Goal: Task Accomplishment & Management: Complete application form

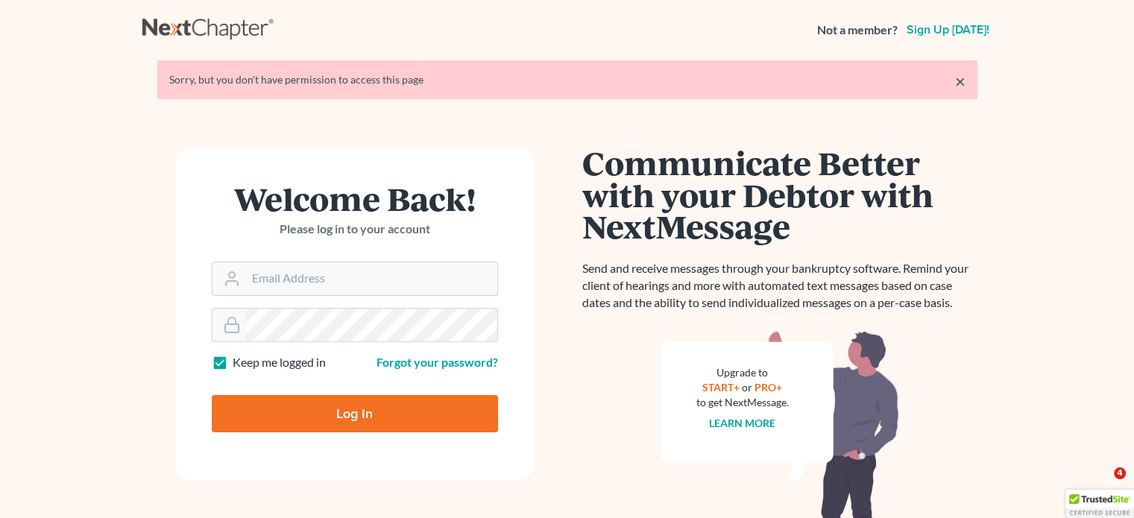
type input "[EMAIL_ADDRESS][DOMAIN_NAME]"
click at [348, 406] on input "Log In" at bounding box center [355, 413] width 286 height 37
type input "Thinking..."
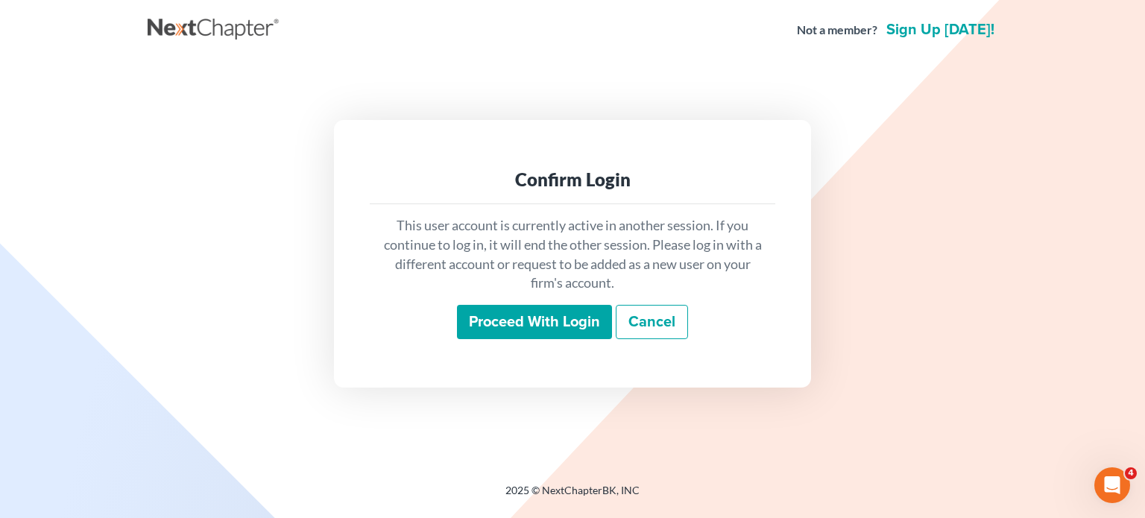
click at [513, 324] on input "Proceed with login" at bounding box center [534, 322] width 155 height 34
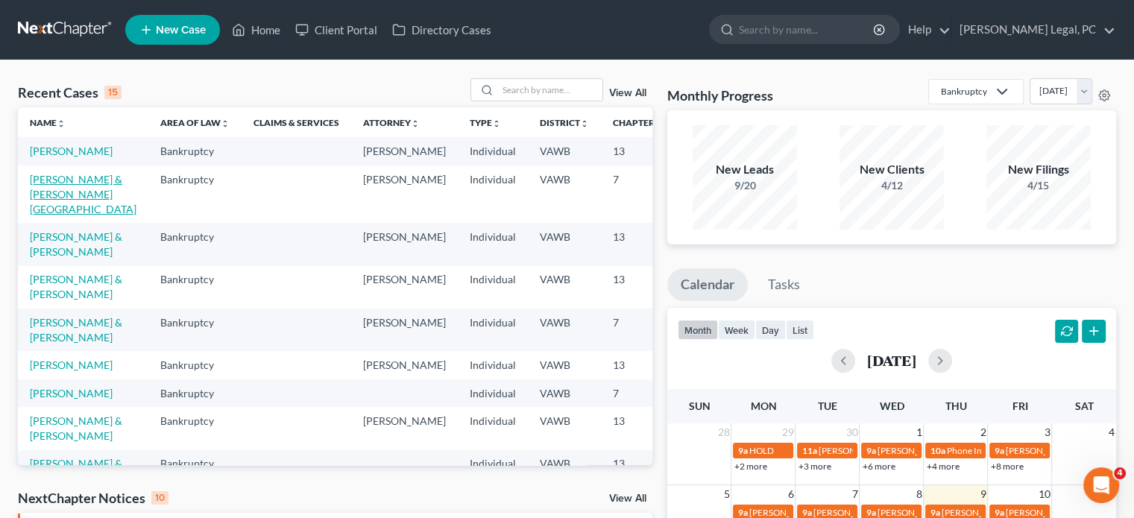
click at [60, 215] on link "[PERSON_NAME] & [PERSON_NAME][GEOGRAPHIC_DATA]" at bounding box center [83, 194] width 107 height 42
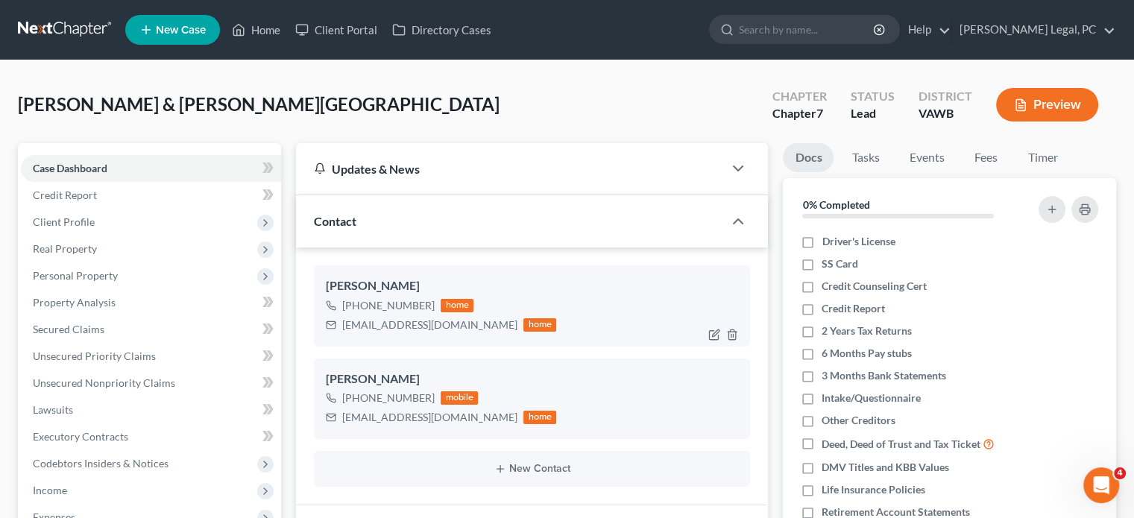
scroll to position [1138, 0]
click at [72, 220] on span "Client Profile" at bounding box center [64, 221] width 62 height 13
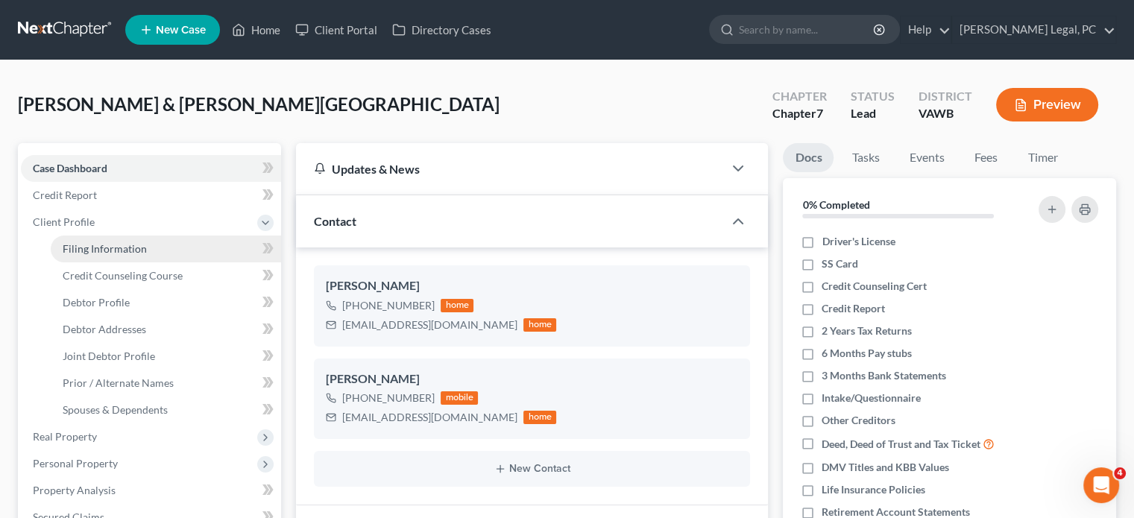
click at [84, 249] on span "Filing Information" at bounding box center [105, 248] width 84 height 13
select select "1"
select select "0"
select select "48"
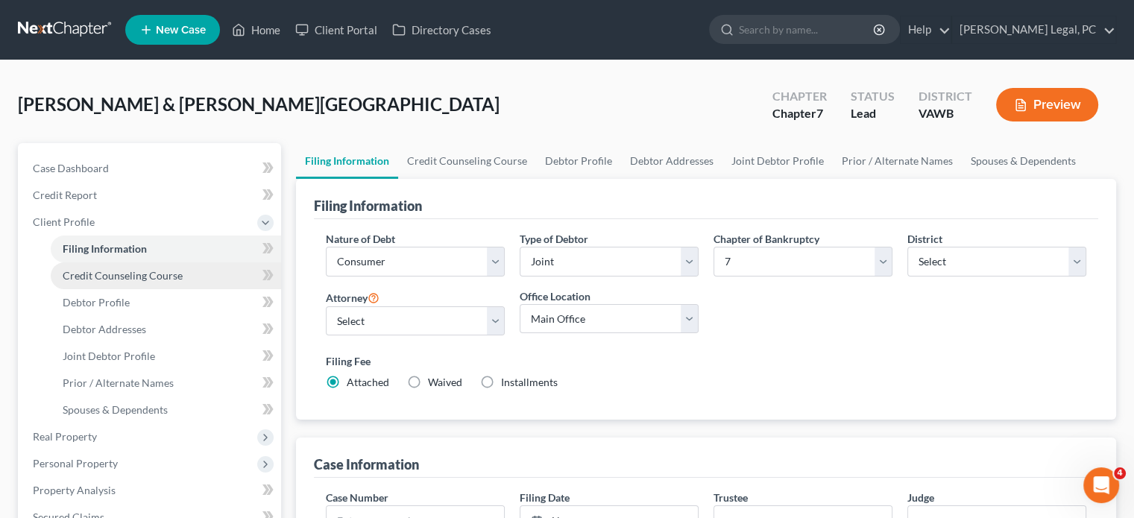
click at [92, 271] on span "Credit Counseling Course" at bounding box center [123, 275] width 120 height 13
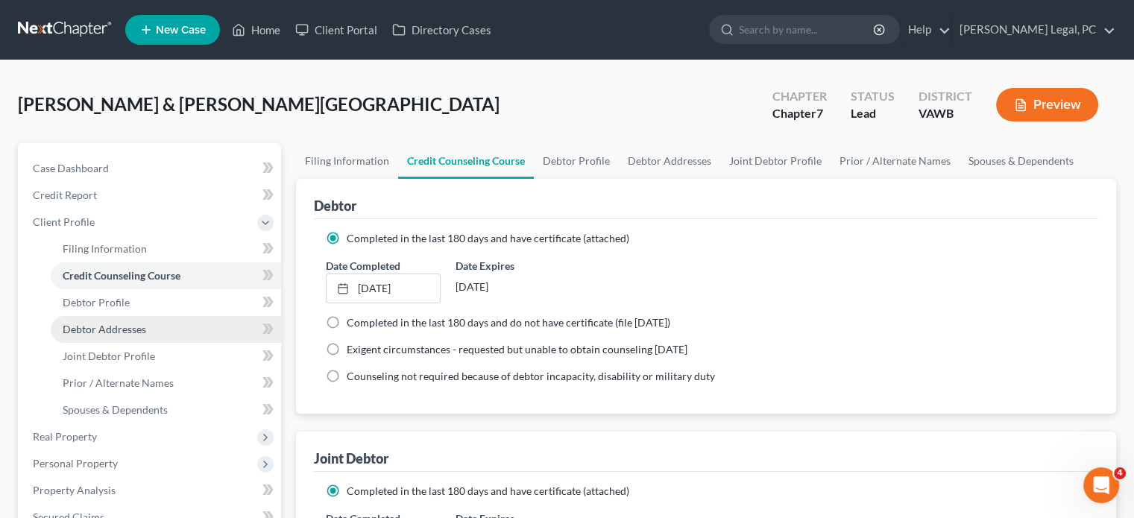
click at [104, 323] on span "Debtor Addresses" at bounding box center [105, 329] width 84 height 13
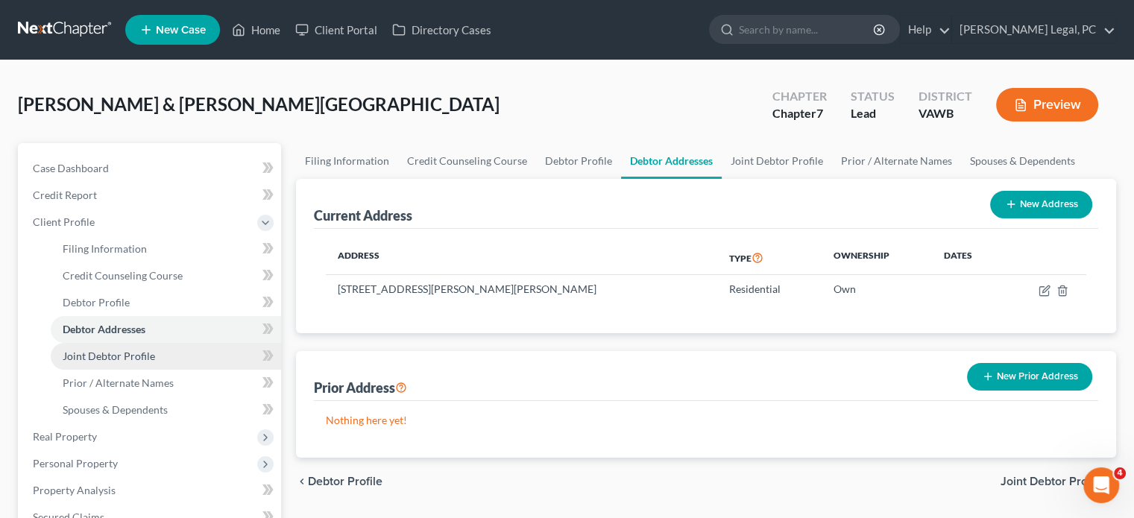
click at [107, 353] on span "Joint Debtor Profile" at bounding box center [109, 356] width 92 height 13
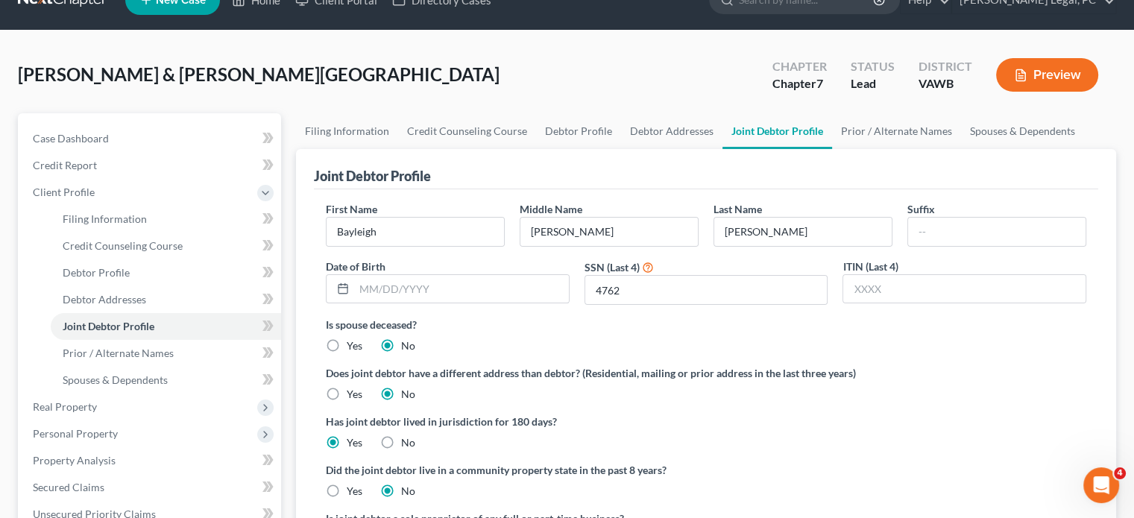
scroll to position [110, 0]
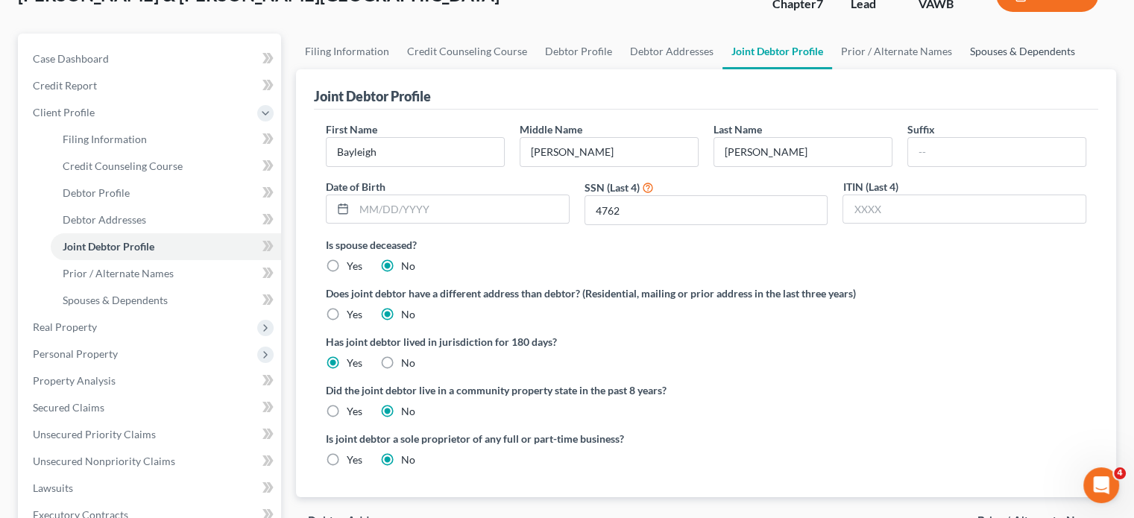
click at [978, 45] on link "Spouses & Dependents" at bounding box center [1022, 52] width 123 height 36
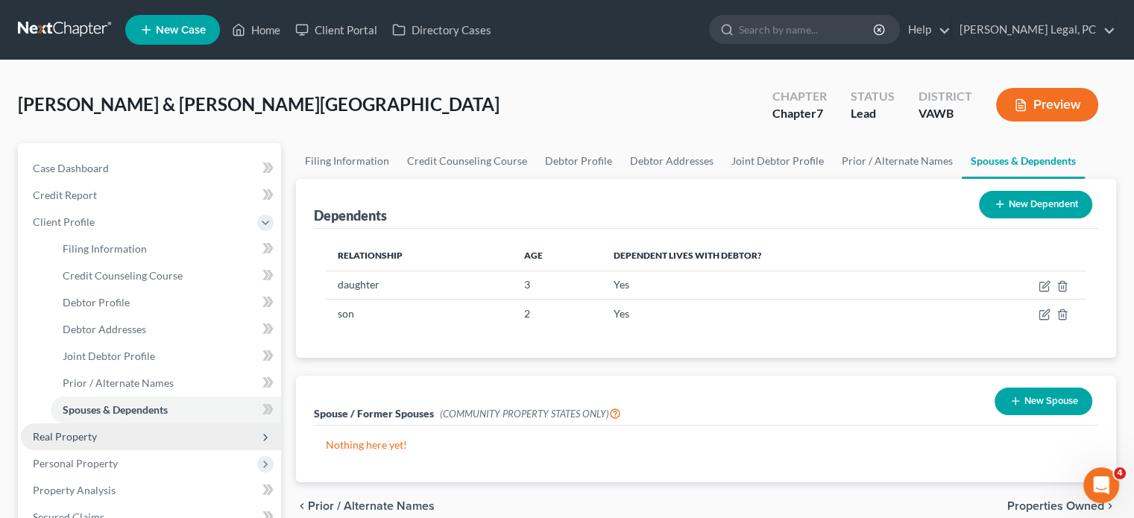
click at [78, 432] on span "Real Property" at bounding box center [65, 436] width 64 height 13
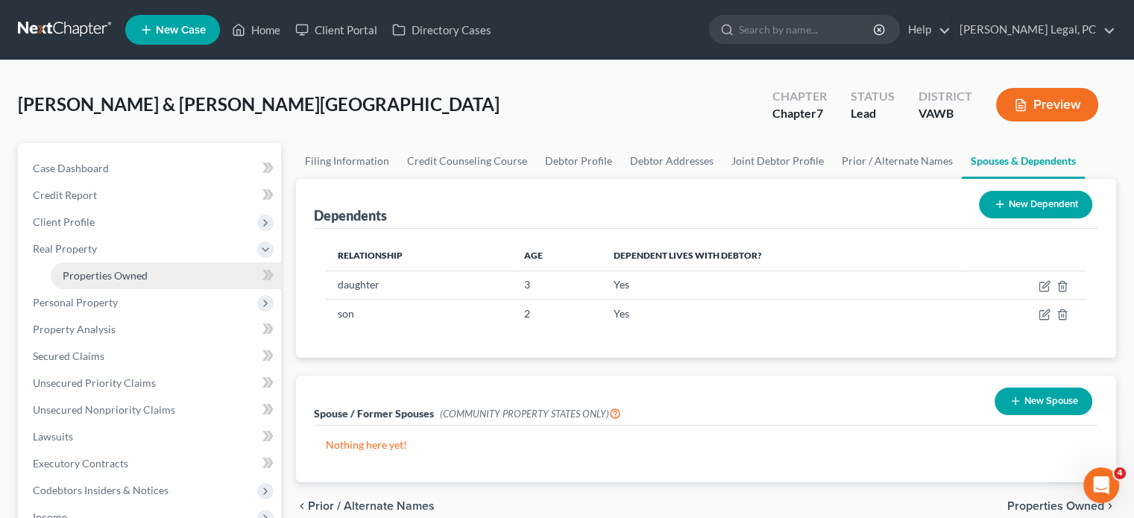
click at [116, 277] on span "Properties Owned" at bounding box center [105, 275] width 85 height 13
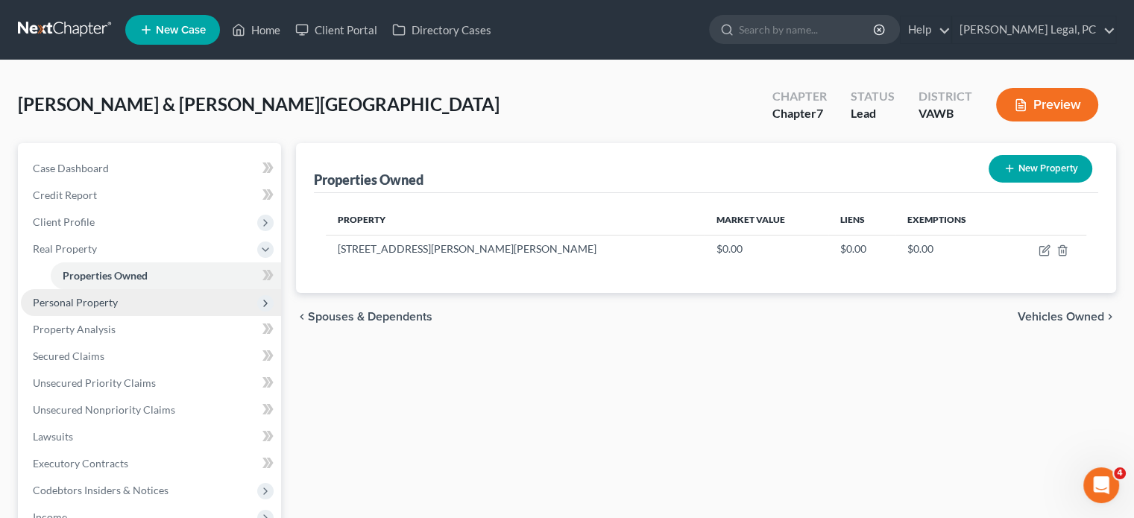
click at [66, 303] on span "Personal Property" at bounding box center [75, 302] width 85 height 13
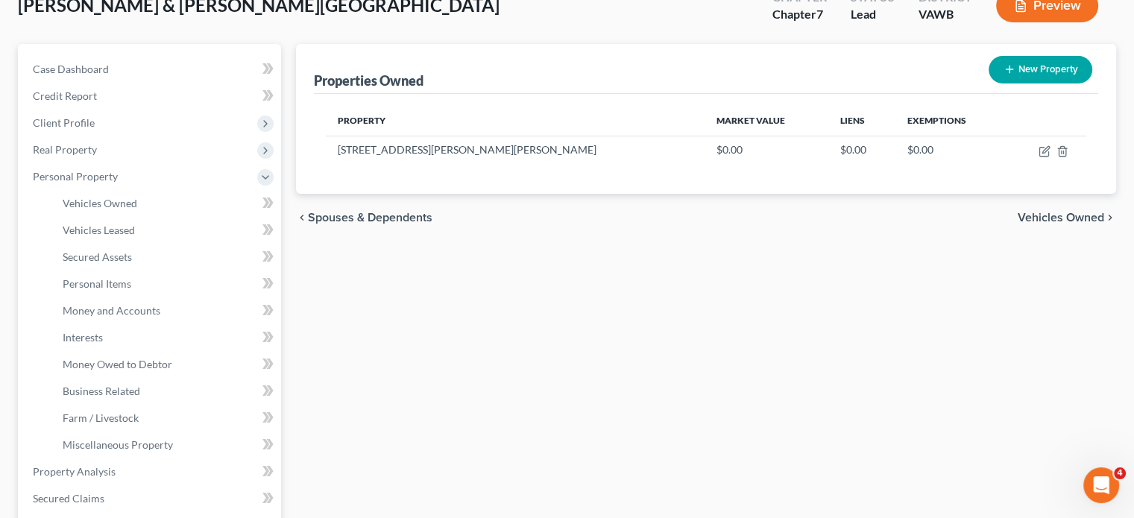
scroll to position [129, 0]
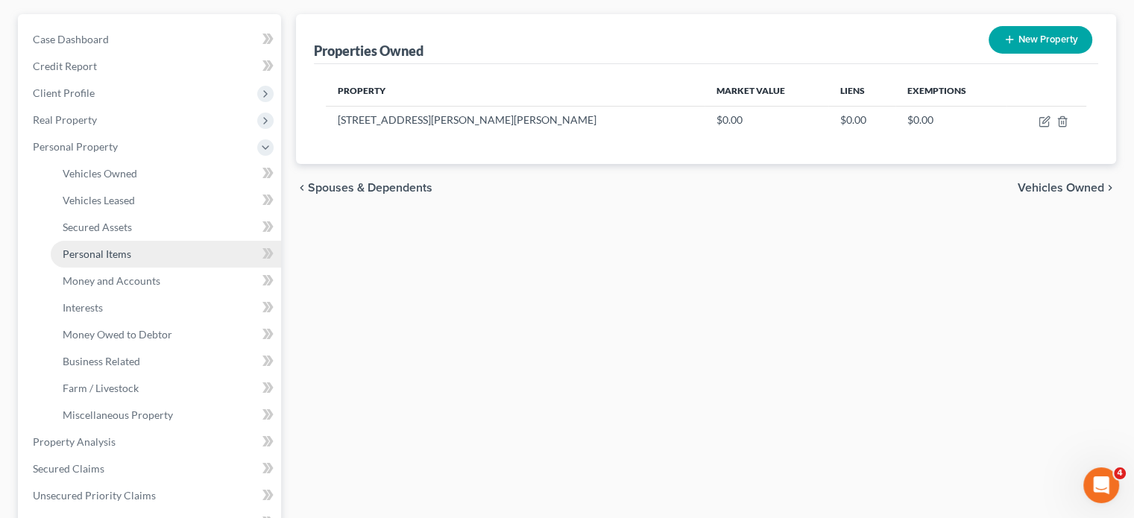
click at [102, 253] on span "Personal Items" at bounding box center [97, 254] width 69 height 13
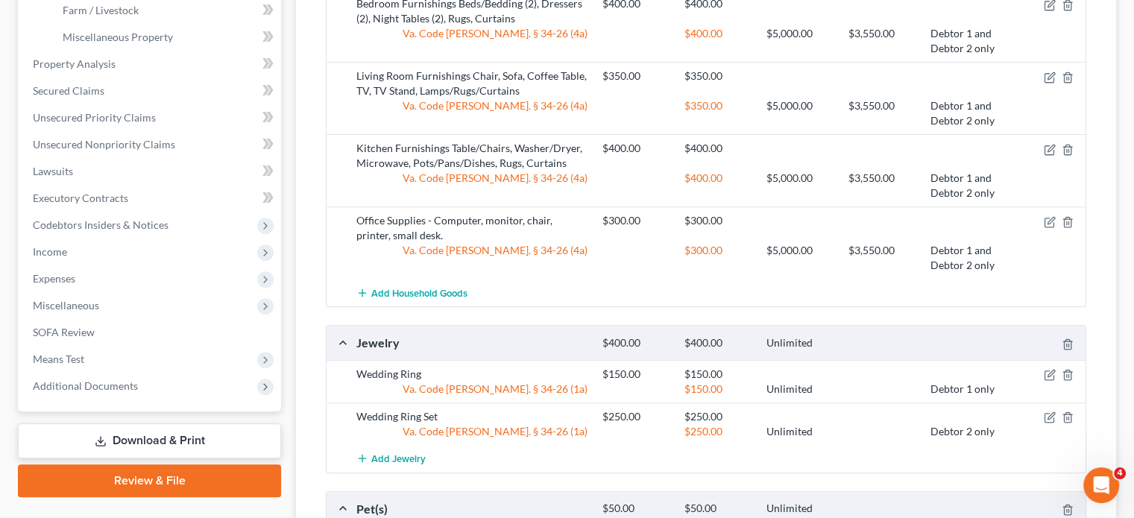
scroll to position [537, 0]
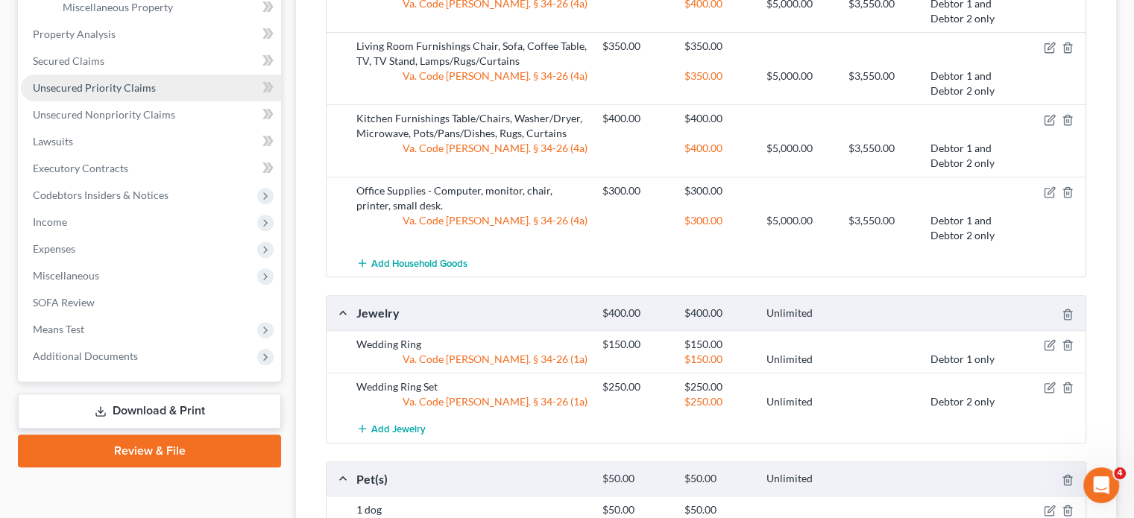
click at [92, 86] on span "Unsecured Priority Claims" at bounding box center [94, 87] width 123 height 13
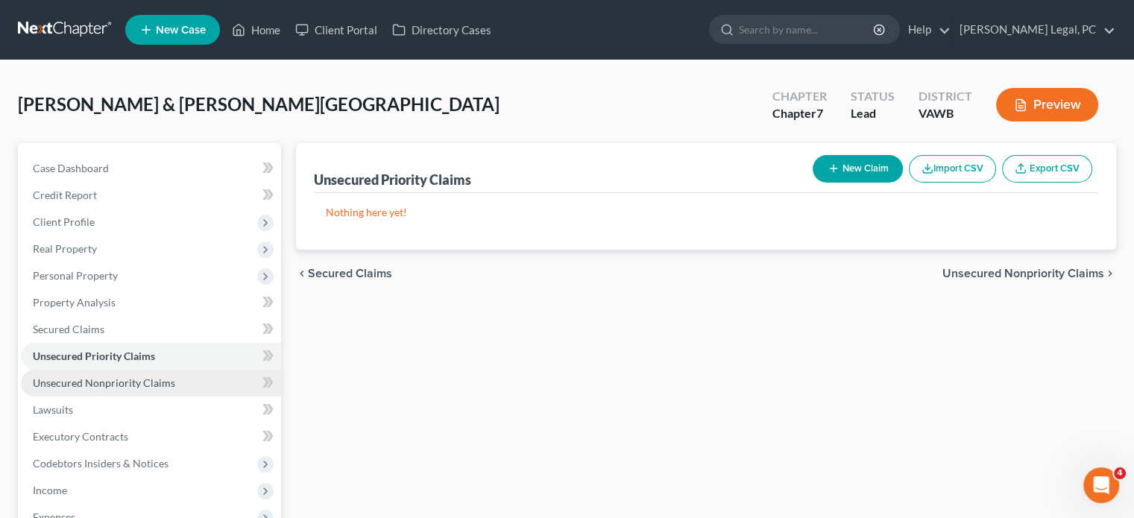
click at [99, 379] on span "Unsecured Nonpriority Claims" at bounding box center [104, 383] width 142 height 13
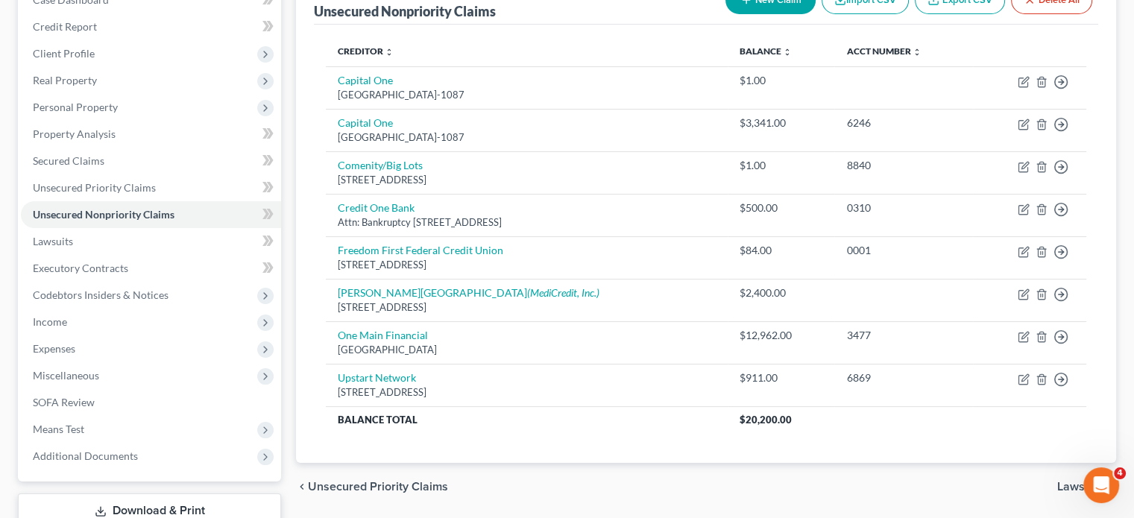
scroll to position [273, 0]
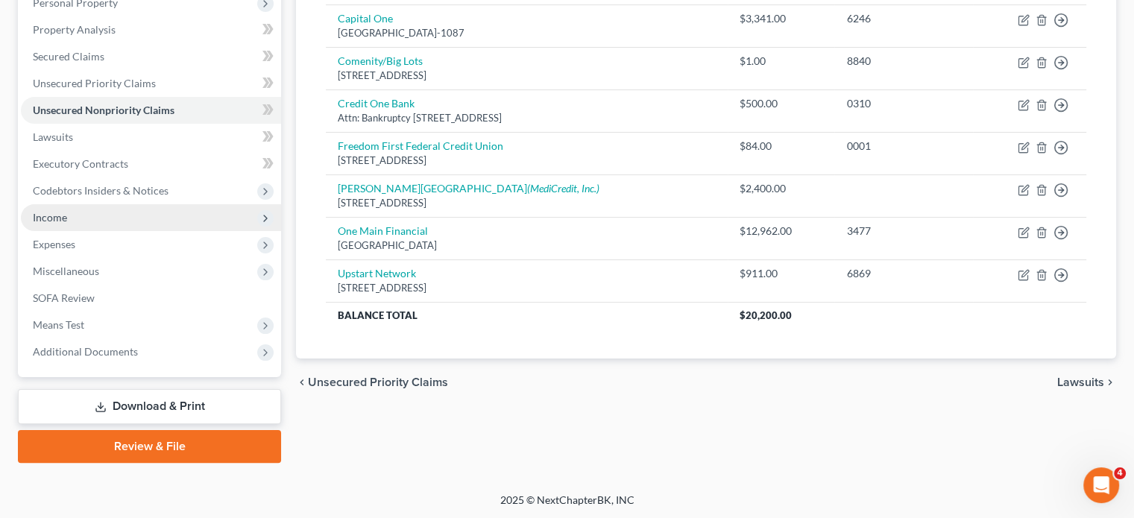
click at [65, 217] on span "Income" at bounding box center [50, 217] width 34 height 13
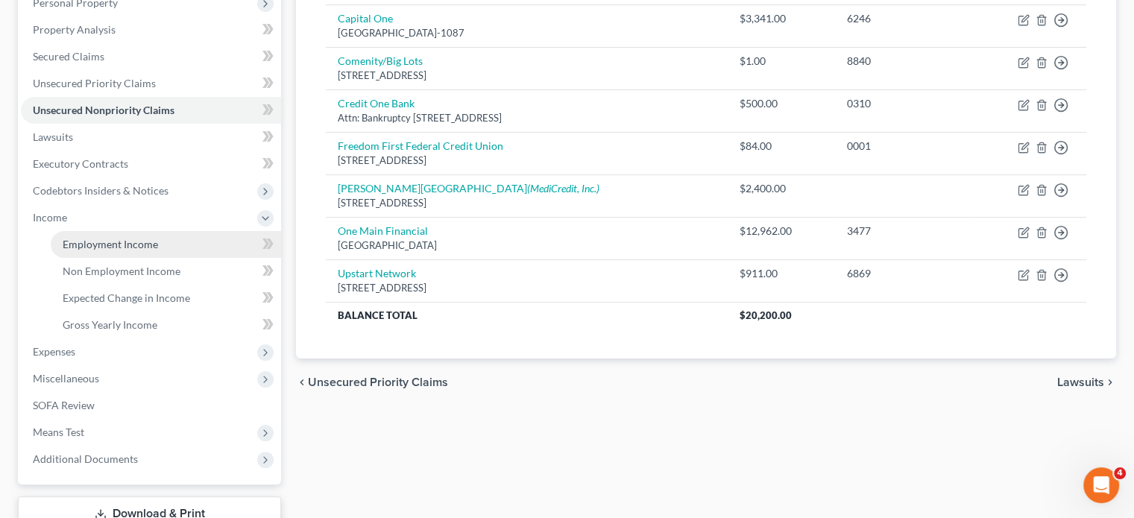
click at [104, 243] on span "Employment Income" at bounding box center [110, 244] width 95 height 13
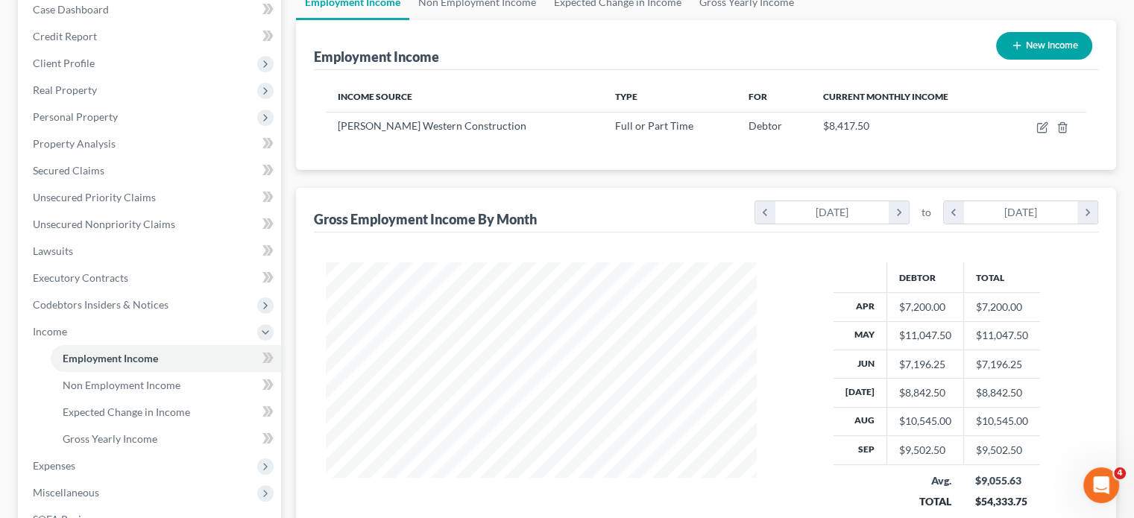
scroll to position [218, 0]
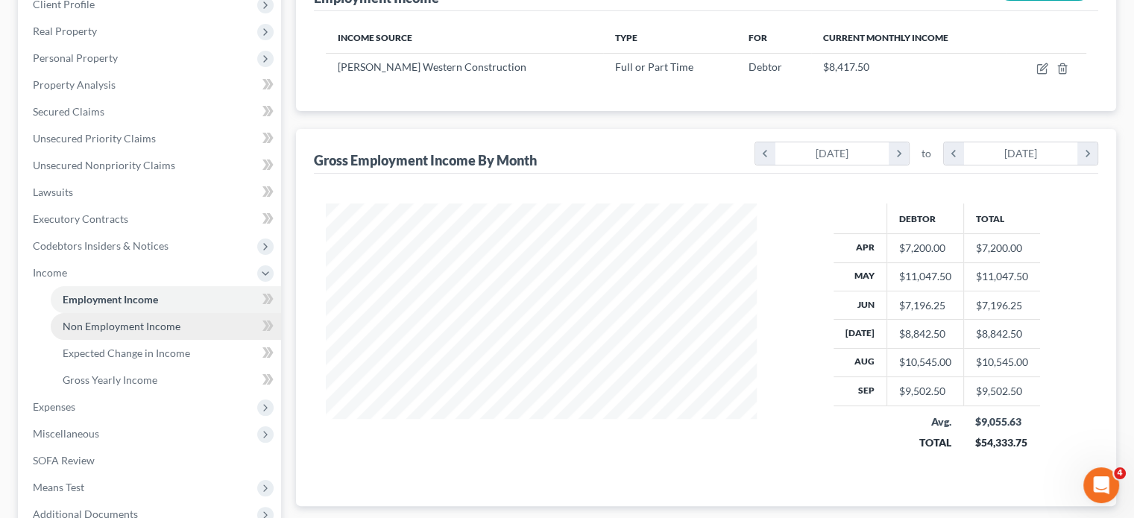
click at [95, 320] on span "Non Employment Income" at bounding box center [122, 326] width 118 height 13
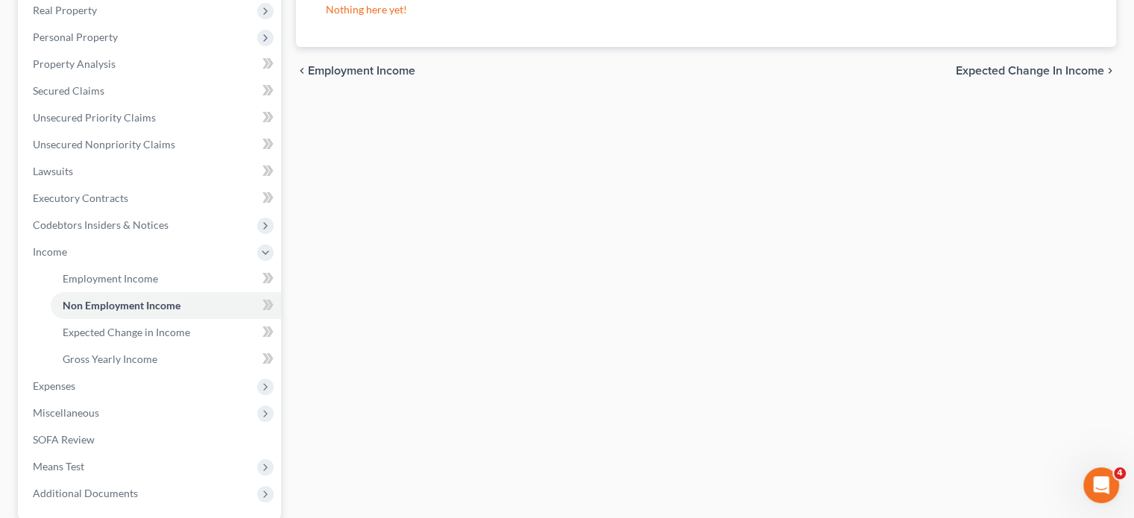
scroll to position [248, 0]
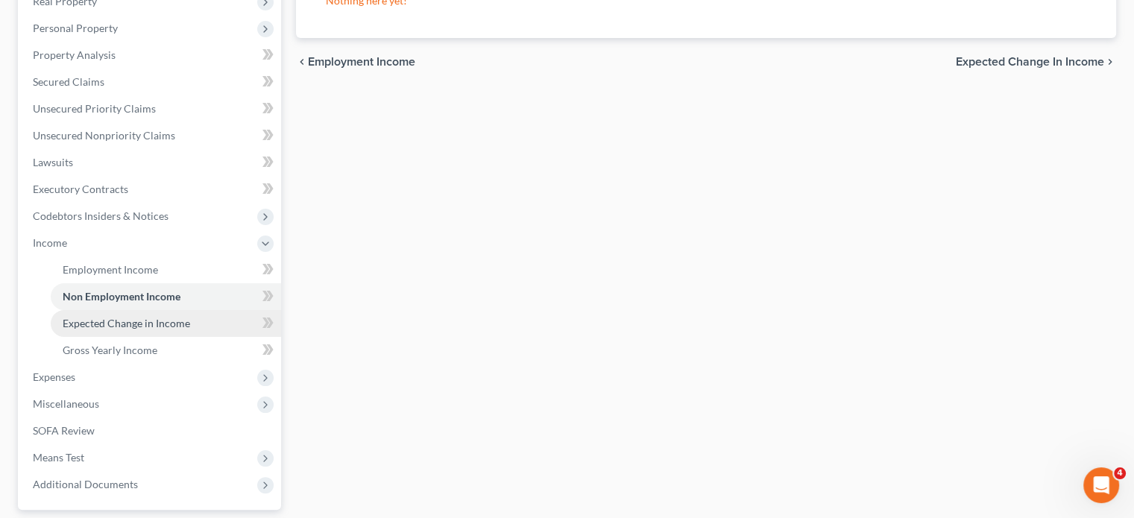
click at [151, 318] on span "Expected Change in Income" at bounding box center [126, 323] width 127 height 13
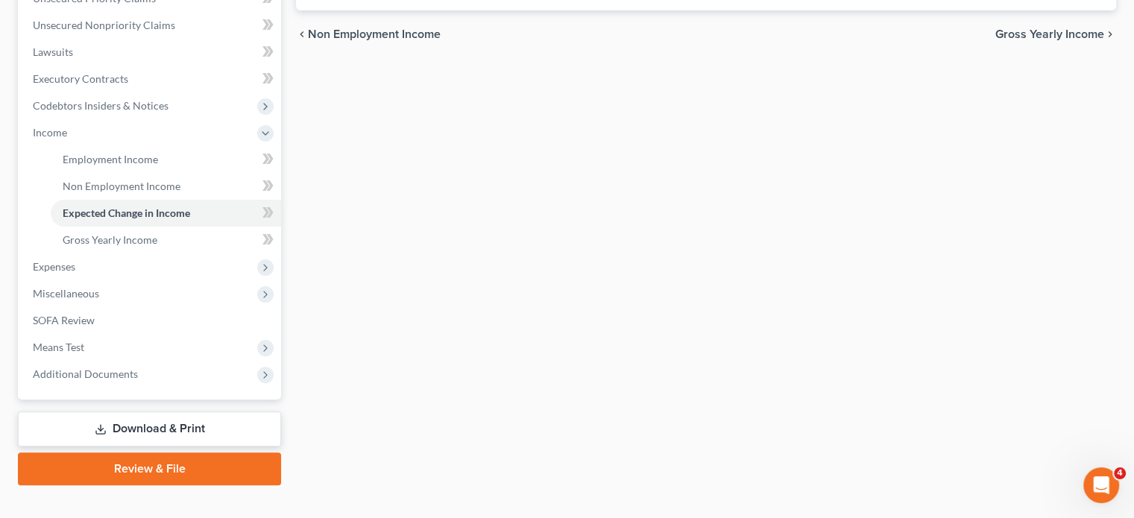
scroll to position [380, 0]
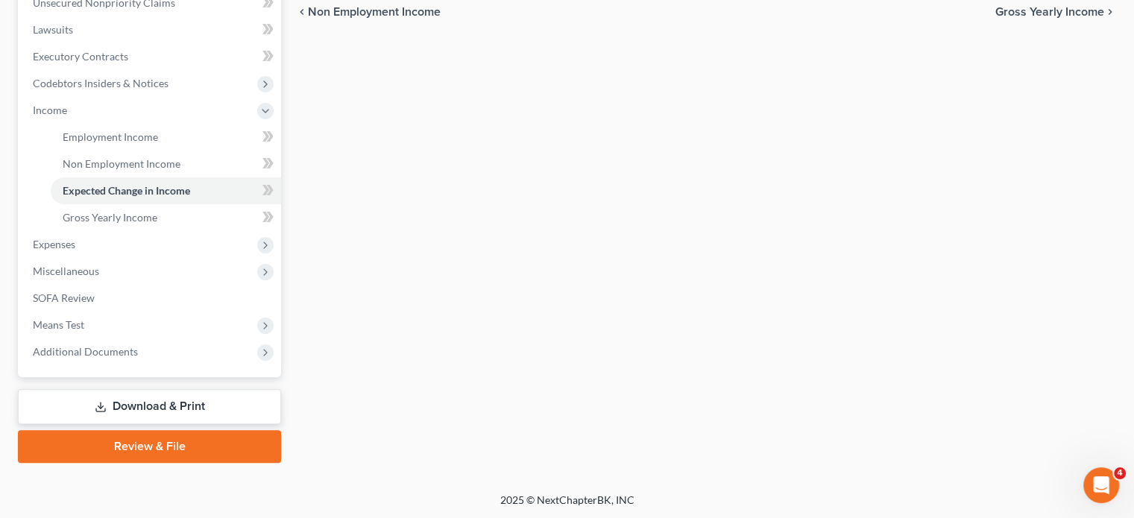
drag, startPoint x: 1138, startPoint y: 511, endPoint x: 6, endPoint y: 30, distance: 1229.7
click at [48, 241] on span "Expenses" at bounding box center [54, 244] width 42 height 13
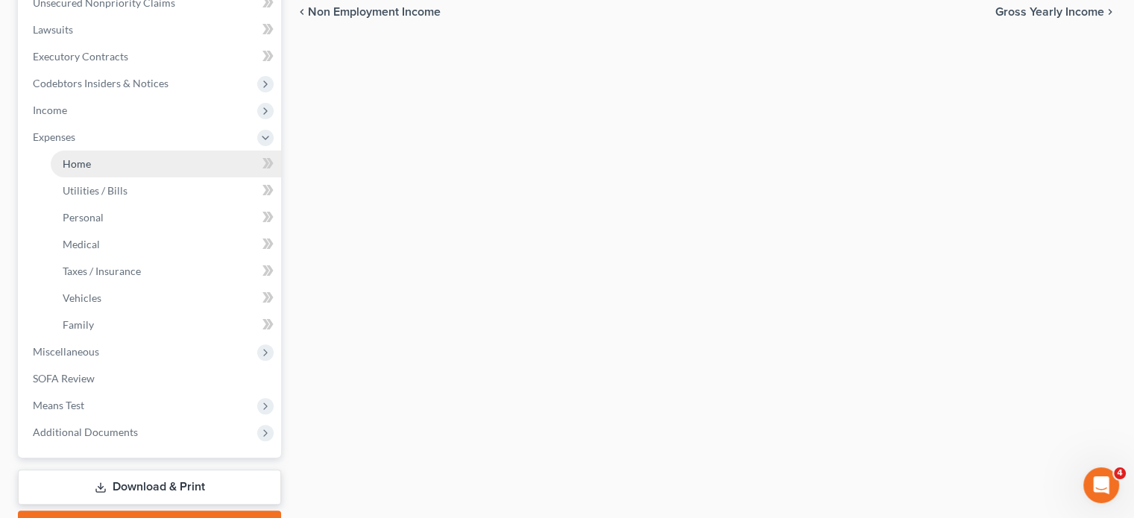
click at [81, 161] on span "Home" at bounding box center [77, 163] width 28 height 13
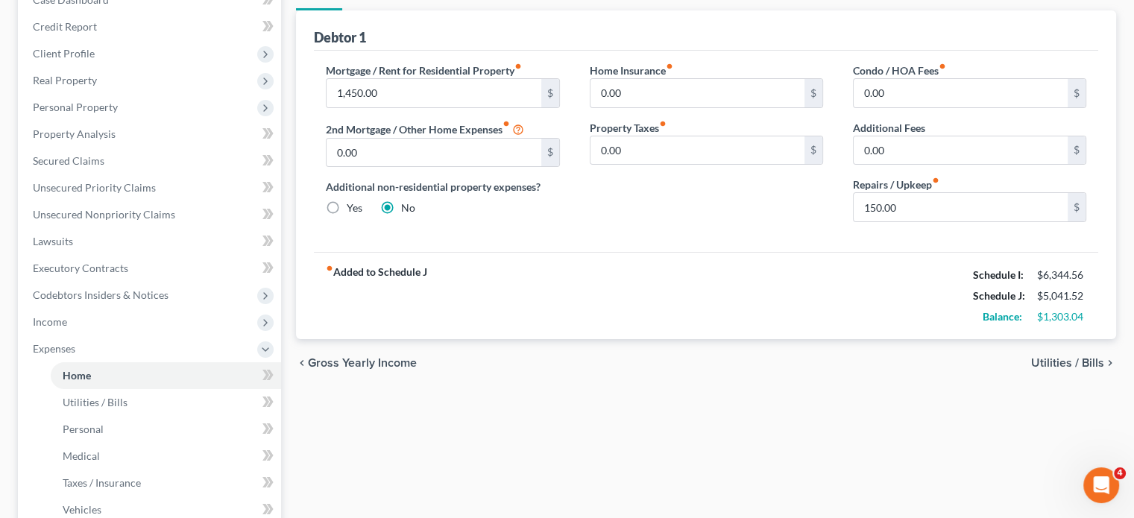
scroll to position [218, 0]
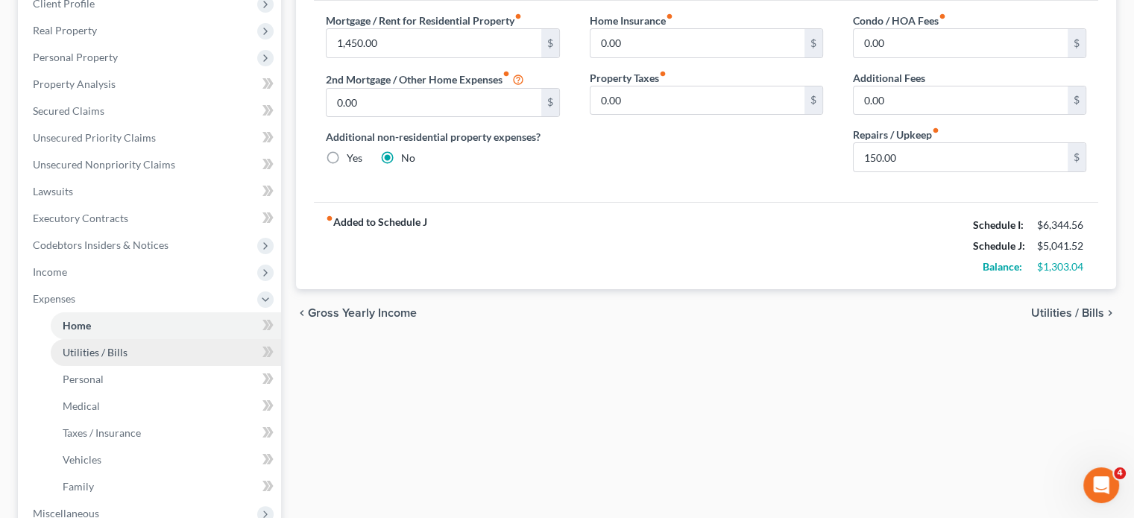
click at [91, 346] on span "Utilities / Bills" at bounding box center [95, 352] width 65 height 13
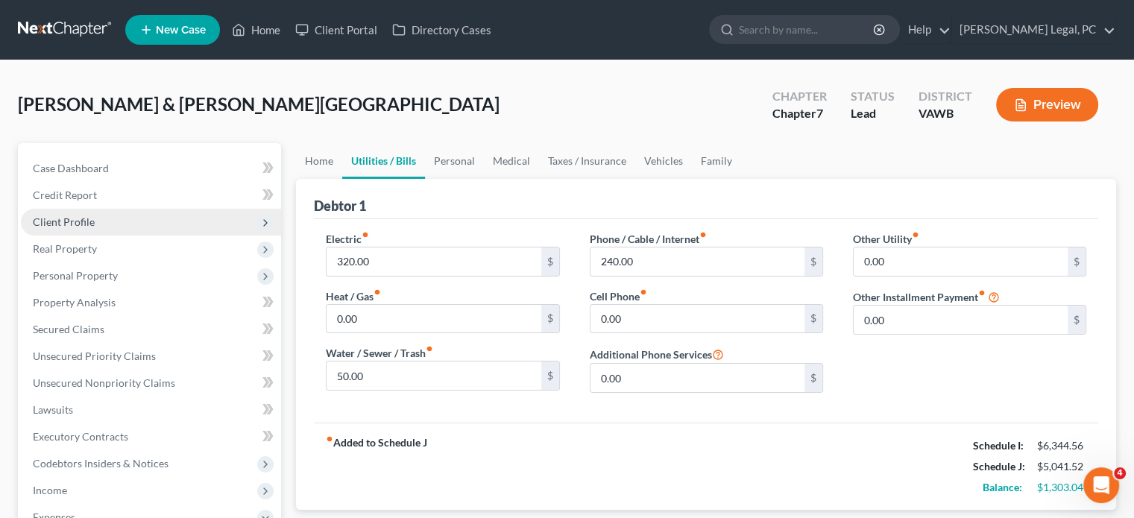
click at [66, 219] on span "Client Profile" at bounding box center [64, 221] width 62 height 13
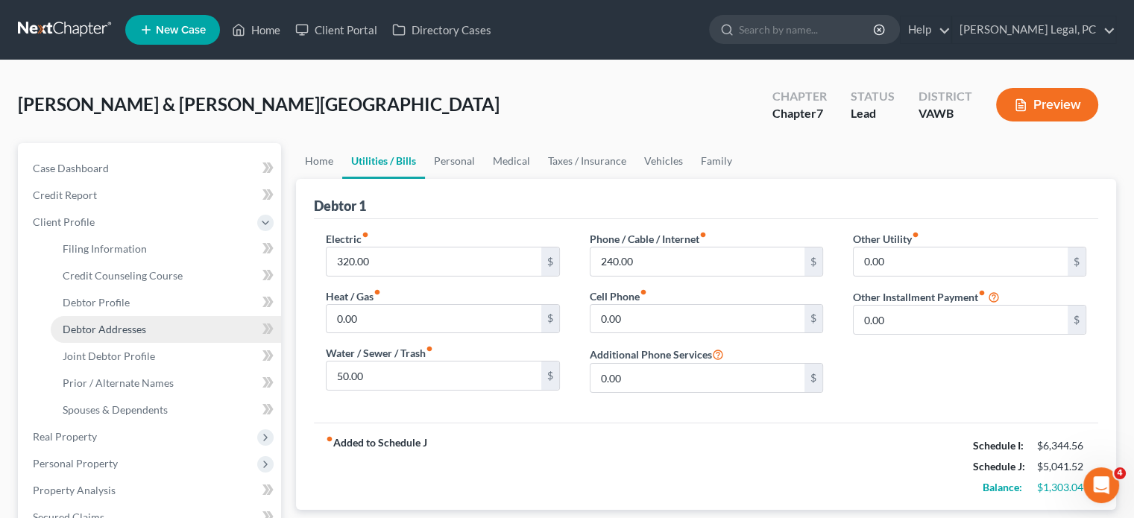
click at [101, 327] on span "Debtor Addresses" at bounding box center [105, 329] width 84 height 13
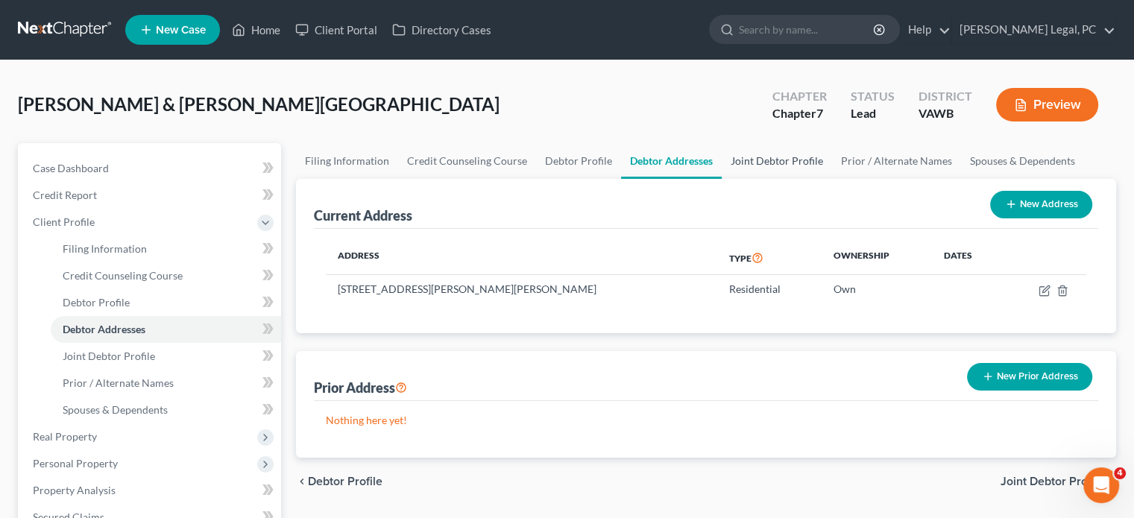
click at [796, 163] on link "Joint Debtor Profile" at bounding box center [777, 161] width 110 height 36
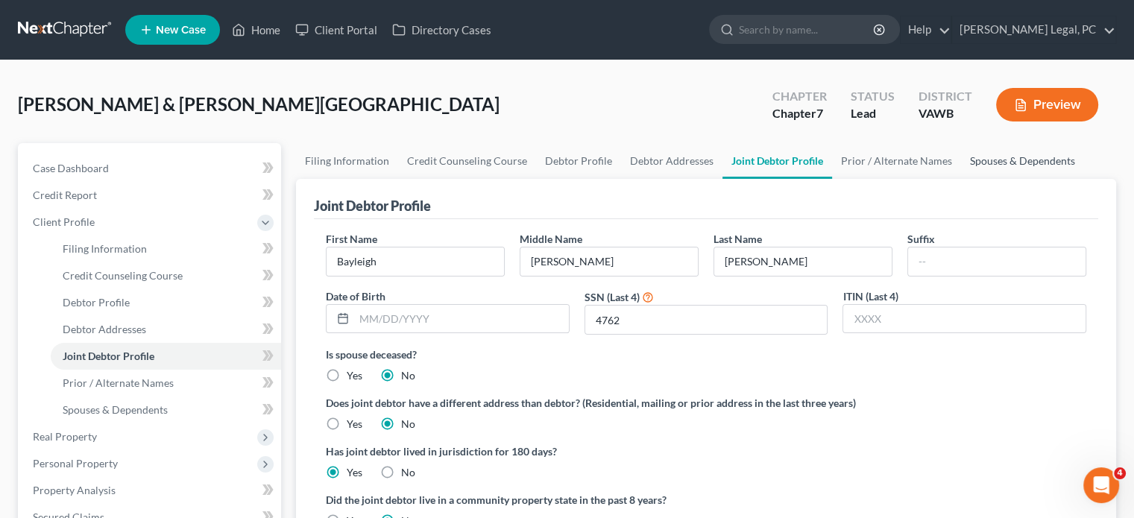
click at [987, 157] on link "Spouses & Dependents" at bounding box center [1022, 161] width 123 height 36
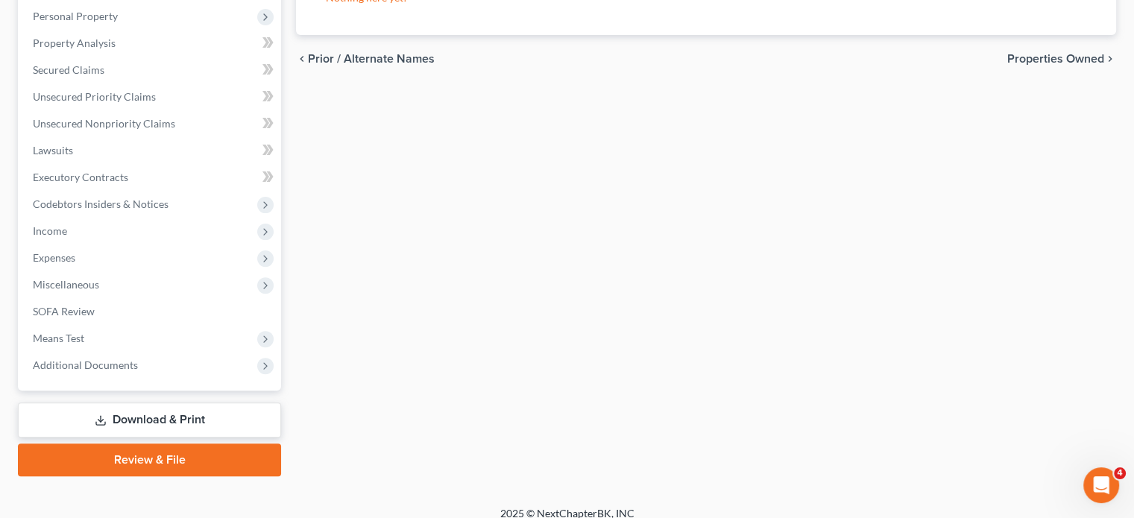
scroll to position [461, 0]
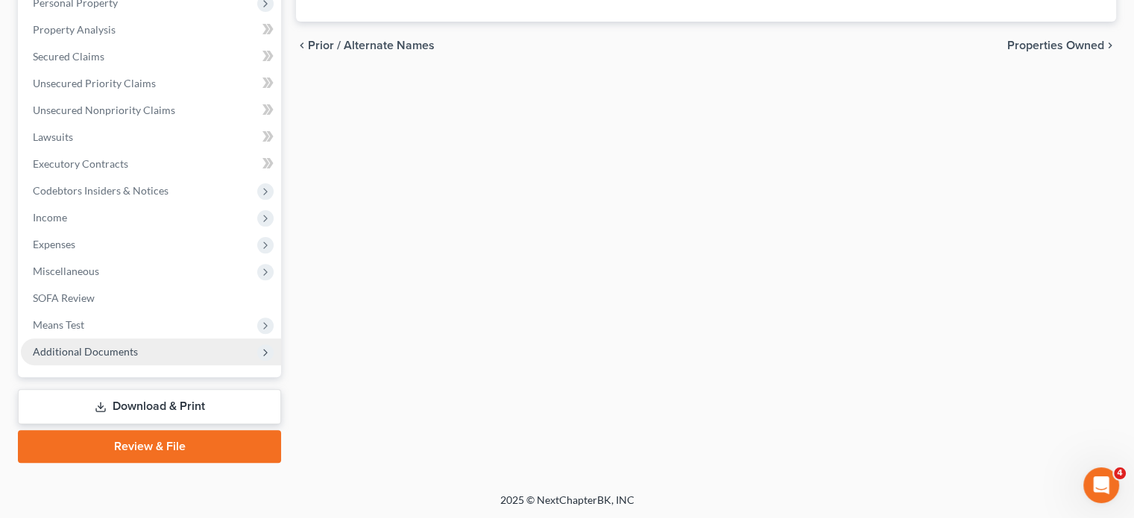
click at [69, 345] on span "Additional Documents" at bounding box center [85, 351] width 105 height 13
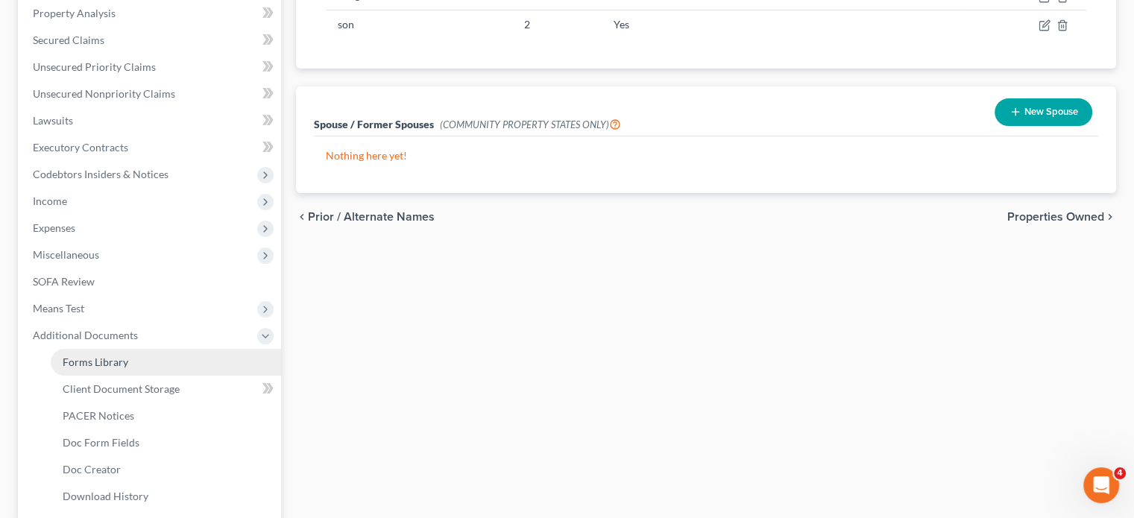
scroll to position [273, 0]
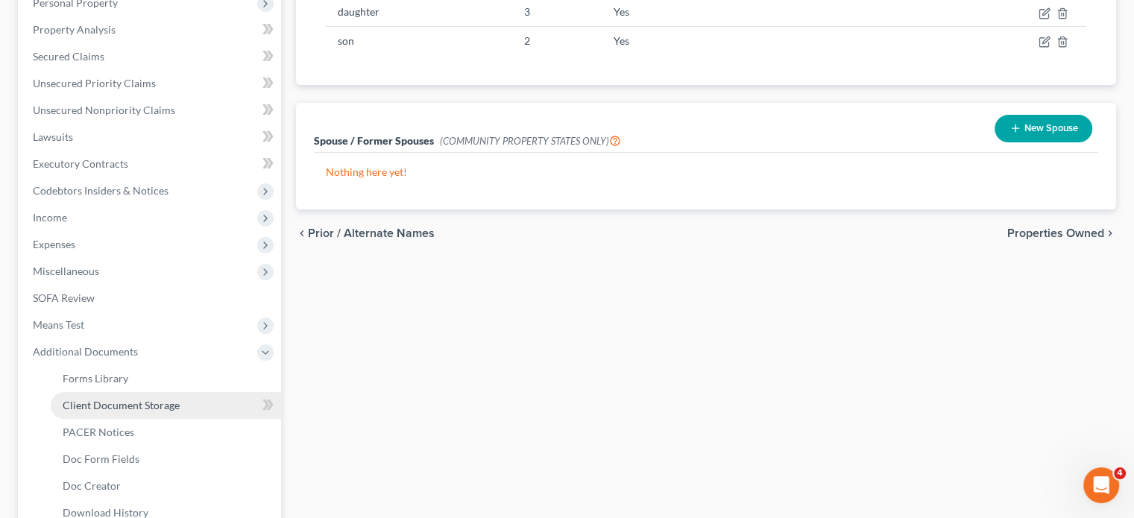
click at [107, 403] on span "Client Document Storage" at bounding box center [121, 405] width 117 height 13
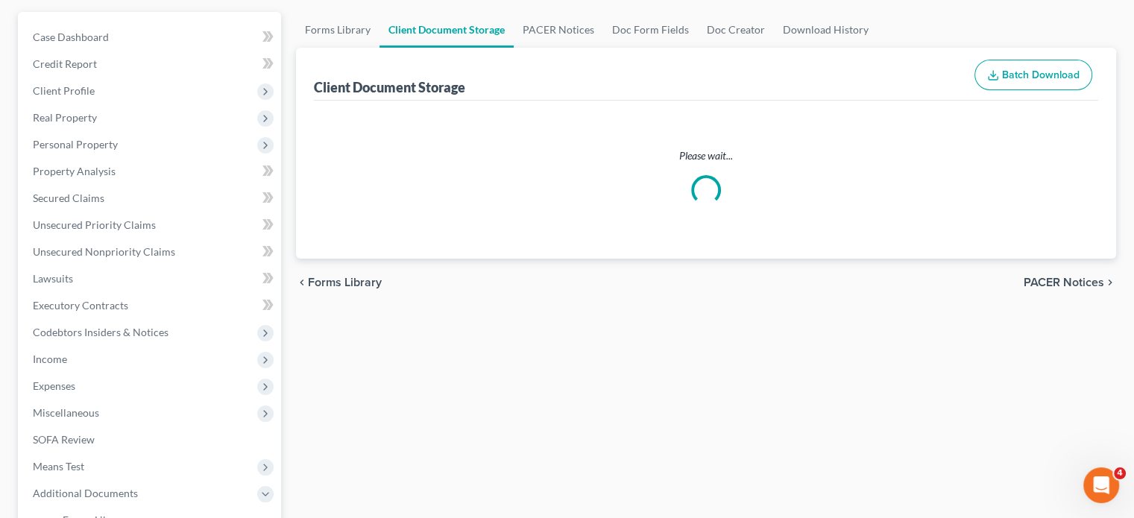
scroll to position [20, 0]
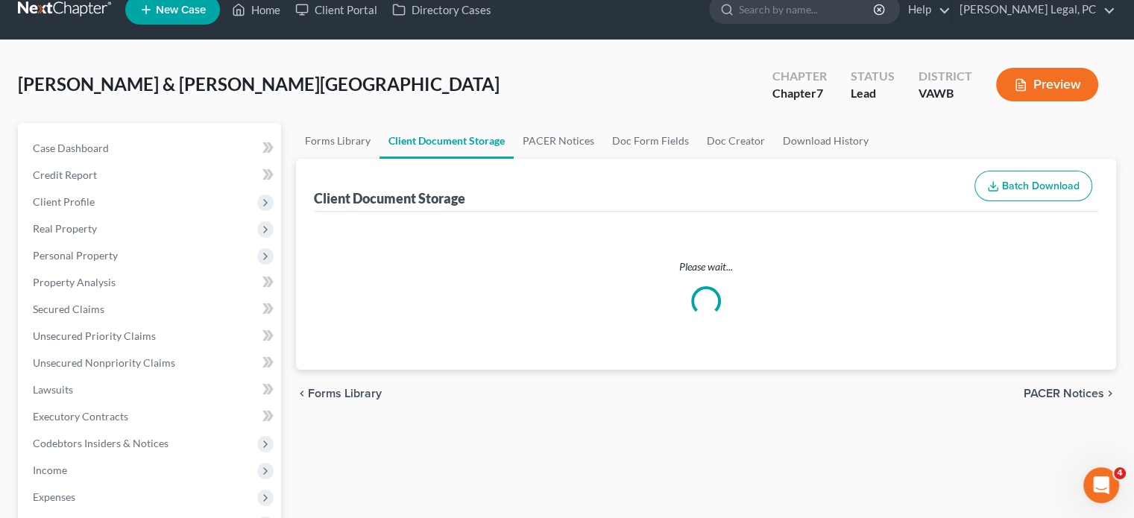
select select "0"
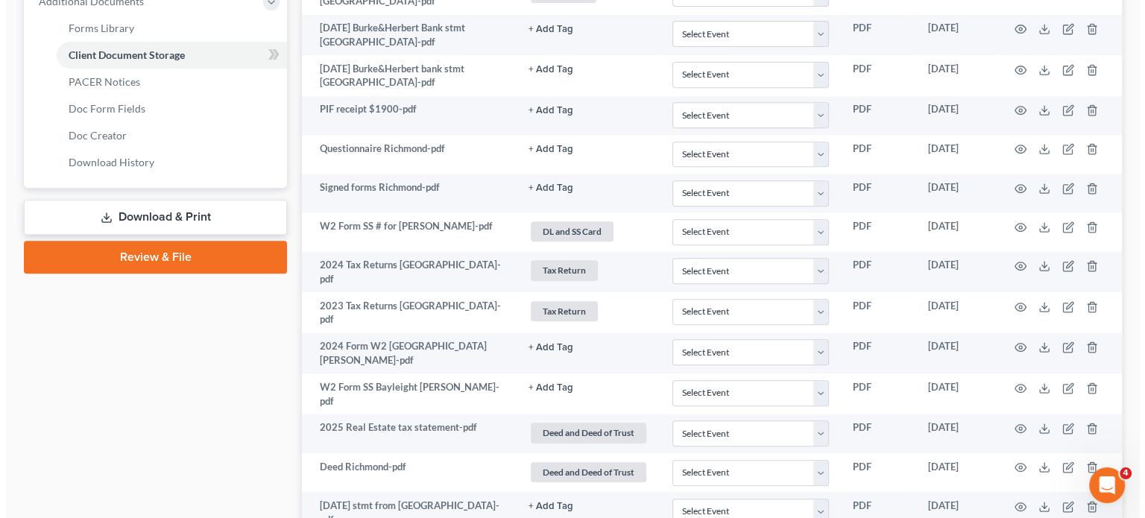
scroll to position [635, 0]
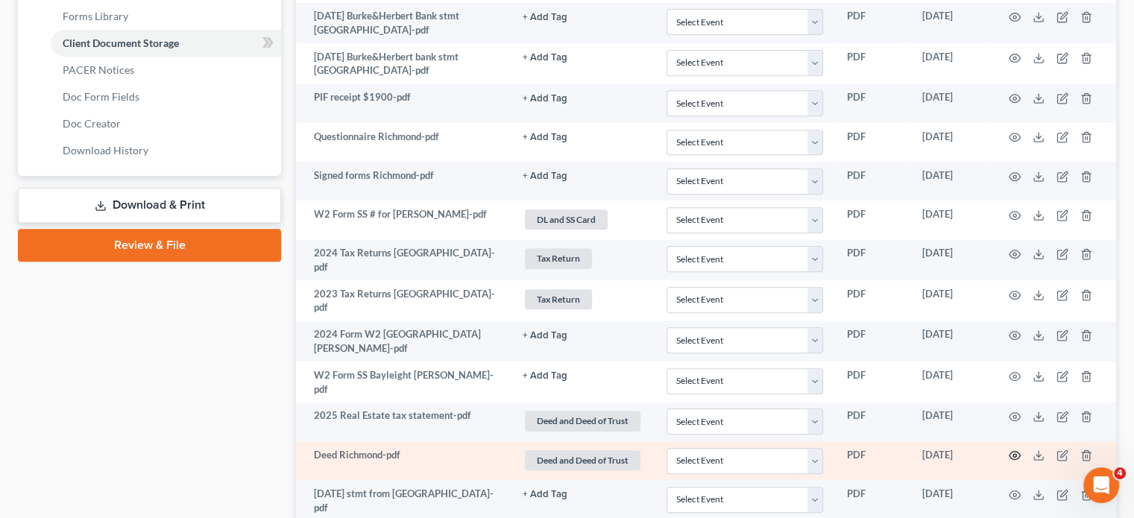
click at [1014, 450] on icon "button" at bounding box center [1015, 456] width 12 height 12
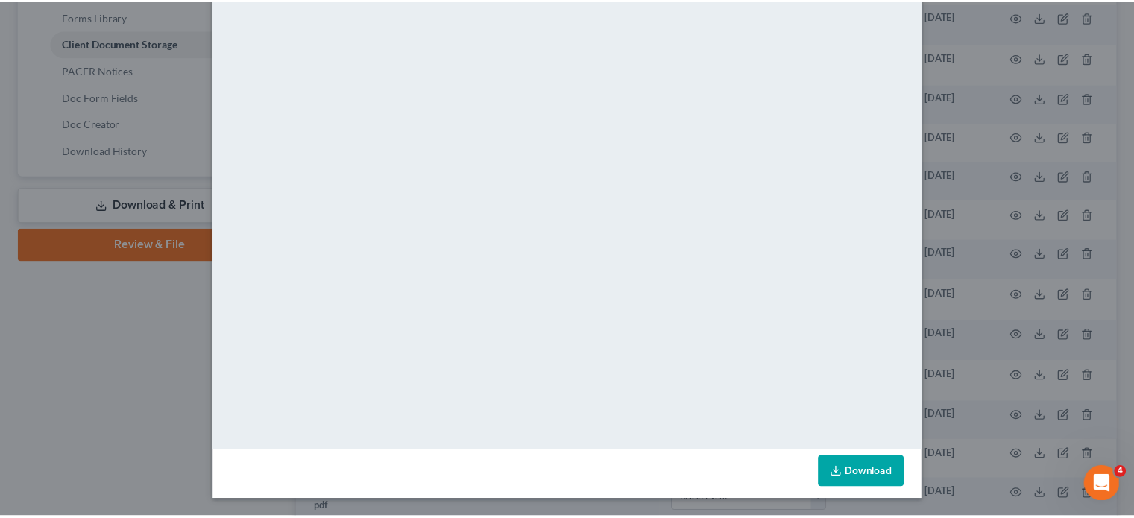
scroll to position [75, 0]
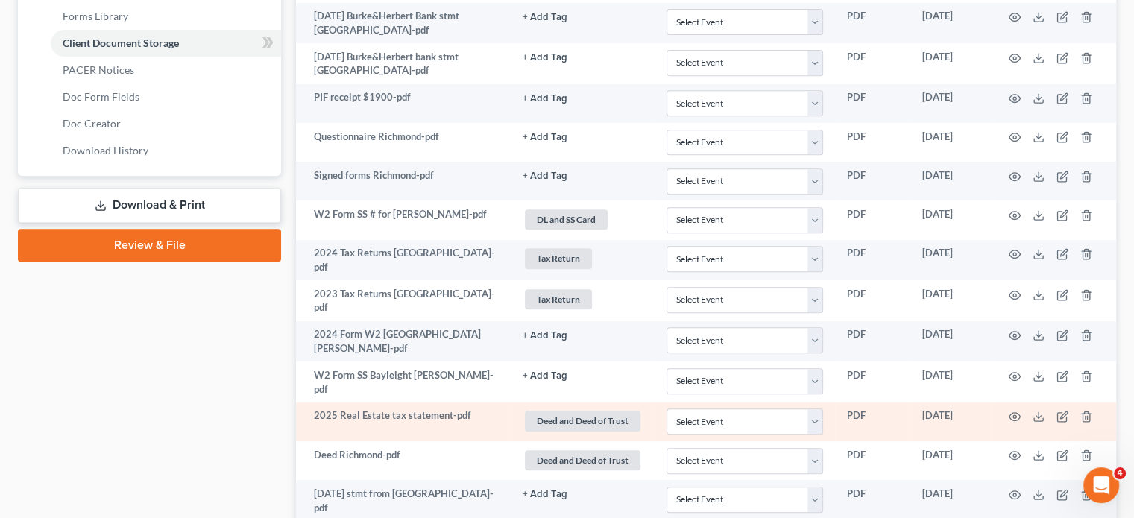
click at [403, 409] on td "2025 Real Estate tax statement-pdf" at bounding box center [403, 422] width 215 height 39
click at [1015, 411] on icon "button" at bounding box center [1015, 417] width 12 height 12
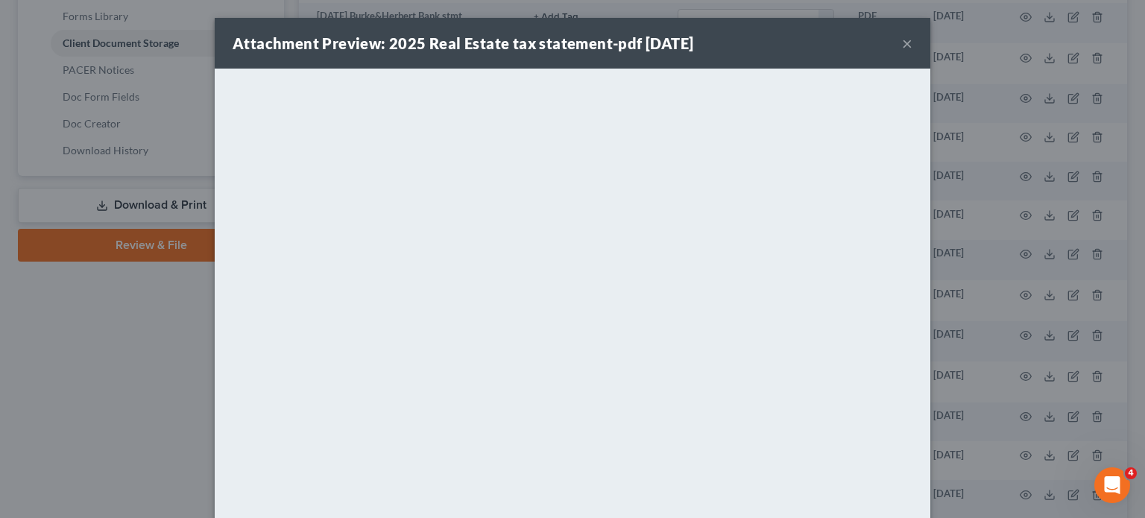
click at [904, 45] on button "×" at bounding box center [907, 43] width 10 height 18
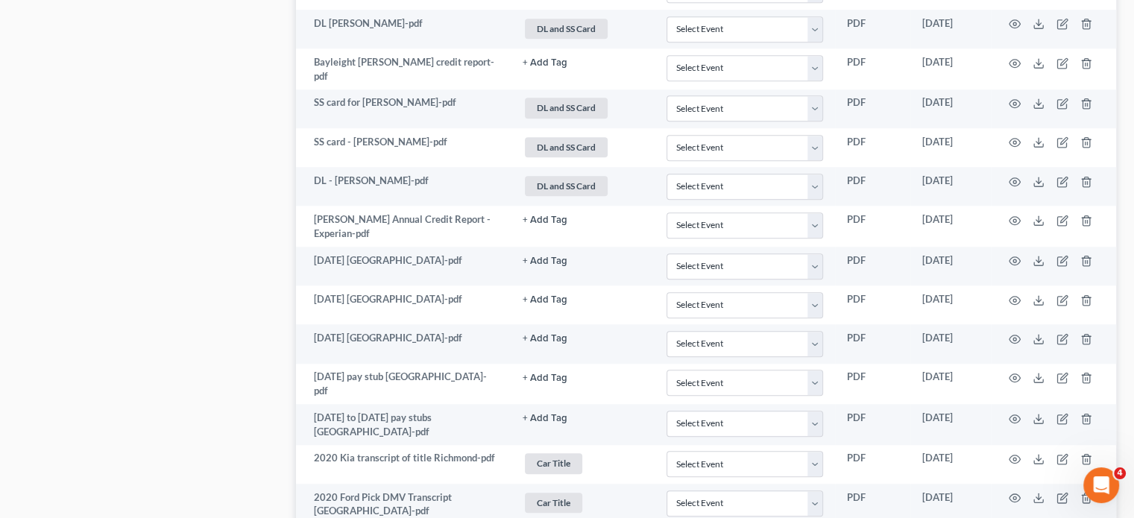
scroll to position [732, 0]
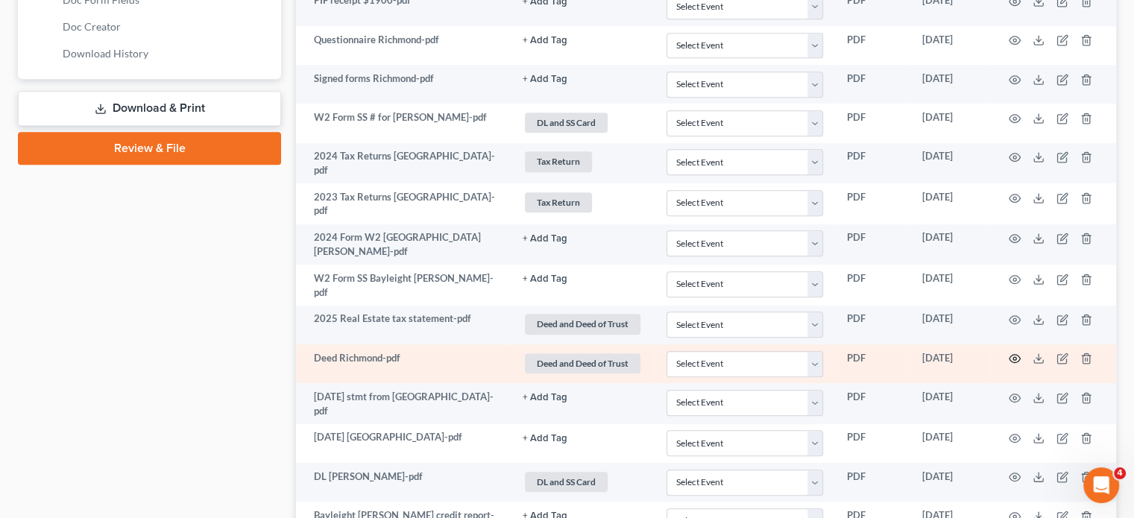
click at [1014, 357] on circle "button" at bounding box center [1014, 358] width 3 height 3
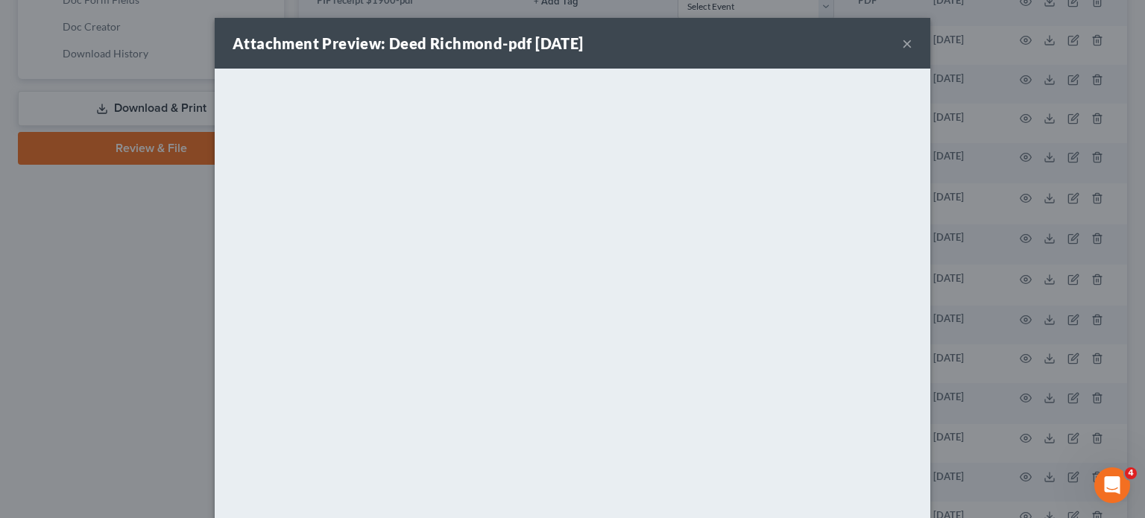
click at [902, 44] on button "×" at bounding box center [907, 43] width 10 height 18
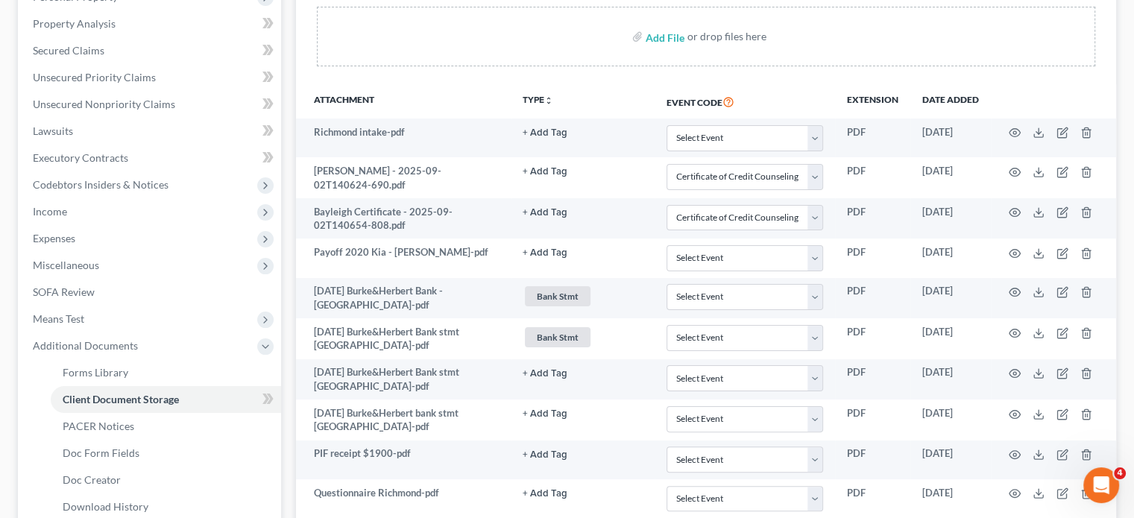
scroll to position [0, 0]
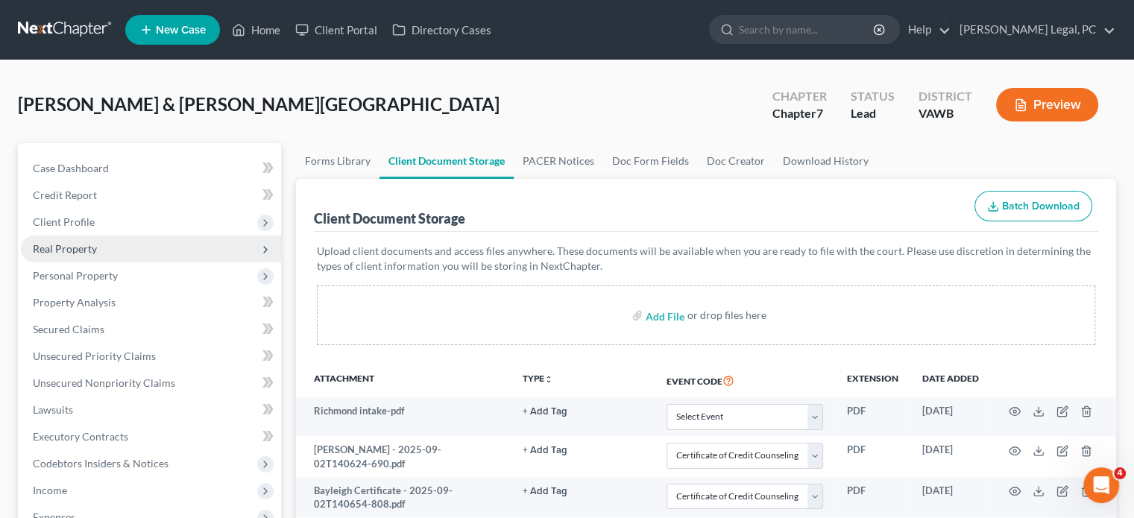
click at [79, 245] on span "Real Property" at bounding box center [65, 248] width 64 height 13
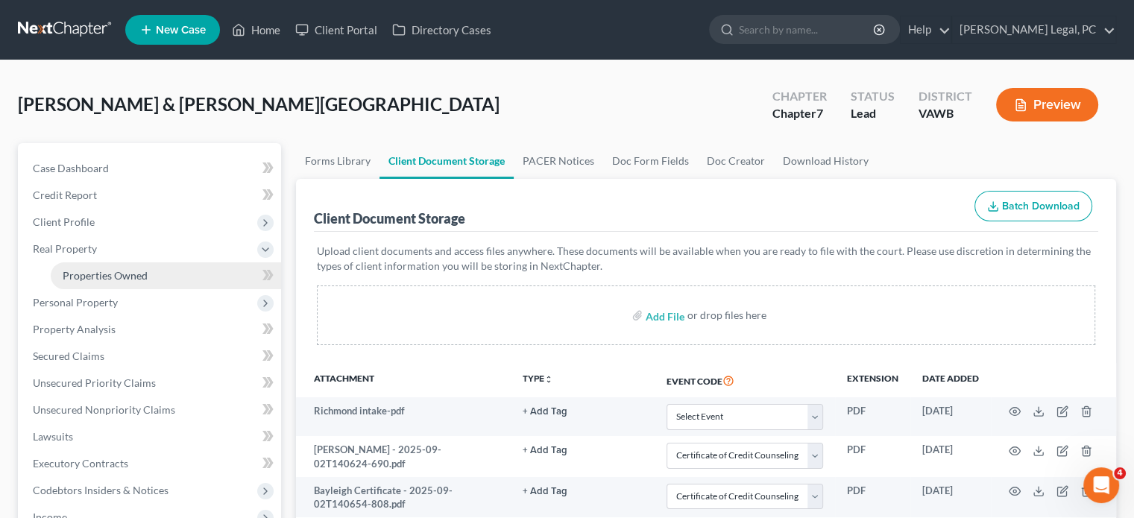
click at [118, 277] on span "Properties Owned" at bounding box center [105, 275] width 85 height 13
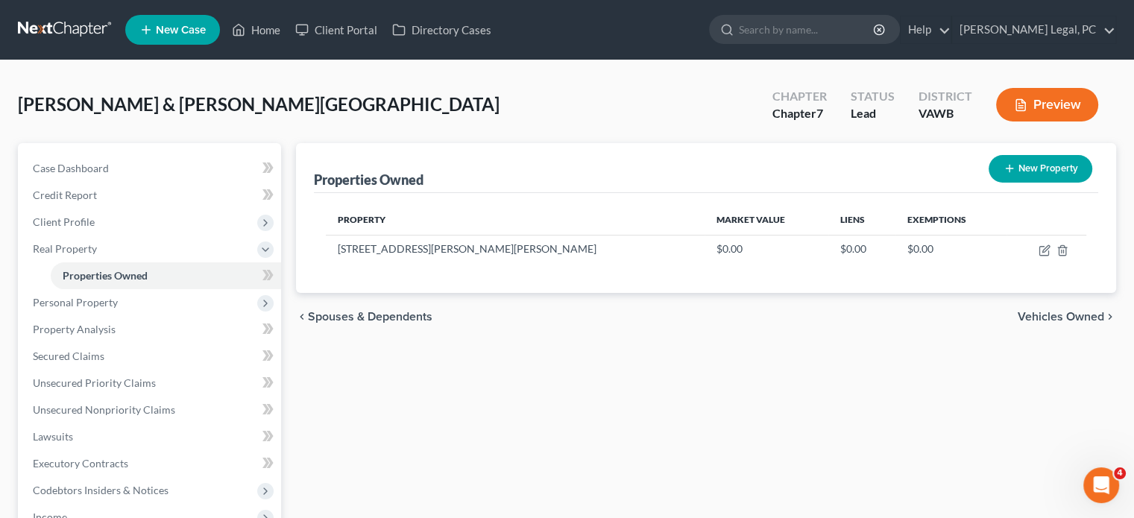
click at [1020, 160] on button "New Property" at bounding box center [1041, 169] width 104 height 28
select select "48"
select select "2"
select select "0"
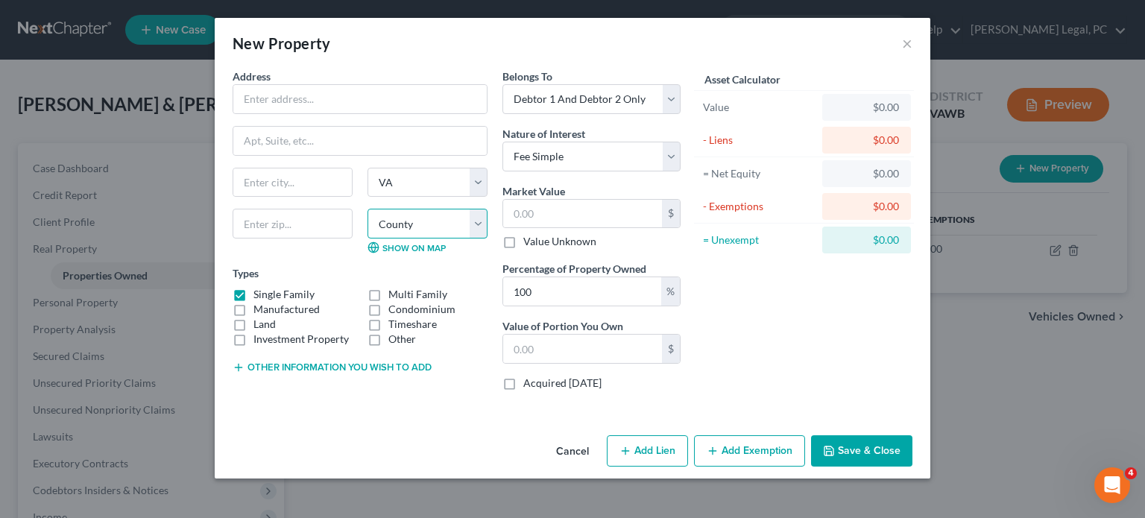
click at [479, 223] on select "County [GEOGRAPHIC_DATA] [GEOGRAPHIC_DATA] [GEOGRAPHIC_DATA] [GEOGRAPHIC_DATA] …" at bounding box center [428, 224] width 120 height 30
click at [470, 393] on div "Address * State [US_STATE][GEOGRAPHIC_DATA] [GEOGRAPHIC_DATA] [GEOGRAPHIC_DATA]…" at bounding box center [360, 236] width 270 height 334
click at [473, 178] on select "State [US_STATE] AK AR AZ CA CO CT DE DC [GEOGRAPHIC_DATA] [GEOGRAPHIC_DATA] GU…" at bounding box center [428, 183] width 120 height 30
select select "51"
click at [368, 168] on select "State [US_STATE] AK AR AZ CA CO CT DE DC [GEOGRAPHIC_DATA] [GEOGRAPHIC_DATA] GU…" at bounding box center [428, 183] width 120 height 30
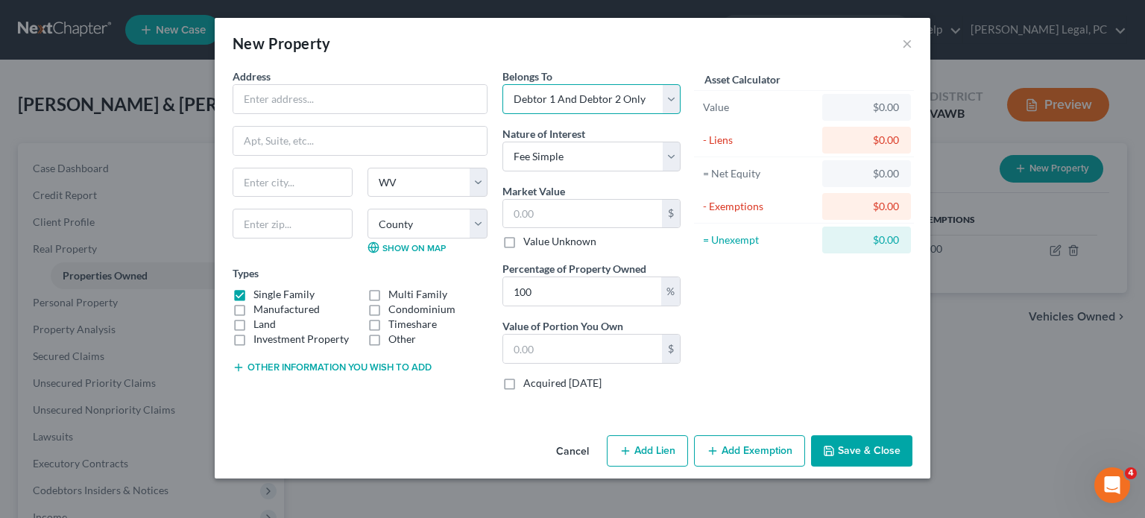
click at [672, 98] on select "Select Debtor 1 Only Debtor 2 Only Debtor 1 And Debtor 2 Only At Least One Of T…" at bounding box center [592, 99] width 178 height 30
select select "0"
click at [503, 84] on select "Select Debtor 1 Only Debtor 2 Only Debtor 1 And Debtor 2 Only At Least One Of T…" at bounding box center [592, 99] width 178 height 30
click at [670, 289] on div "%" at bounding box center [670, 291] width 19 height 28
click at [537, 295] on input "100" at bounding box center [582, 291] width 158 height 28
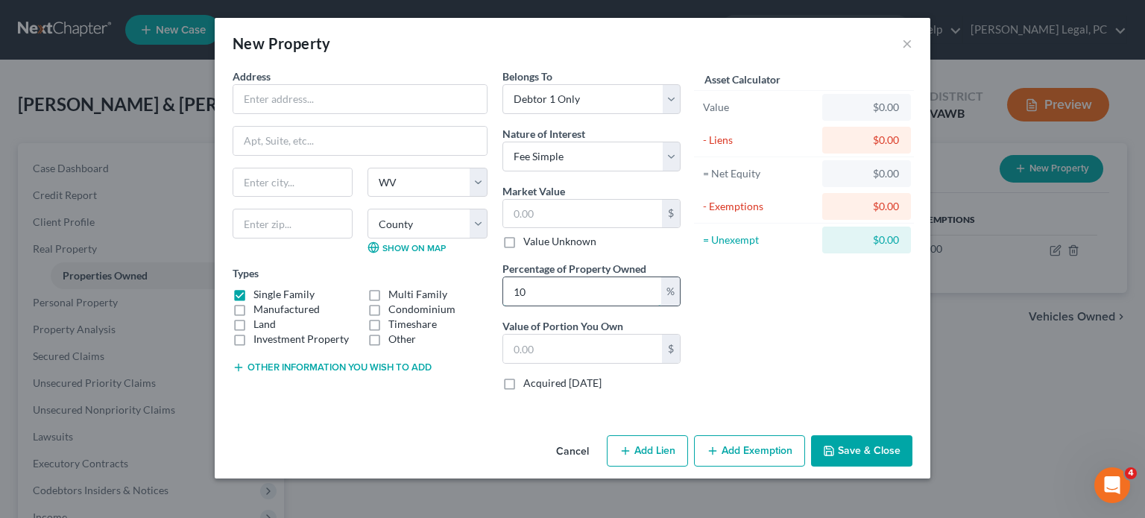
type input "1"
type input "25"
click at [253, 324] on label "Land" at bounding box center [264, 324] width 22 height 15
click at [259, 324] on input "Land" at bounding box center [264, 322] width 10 height 10
checkbox input "true"
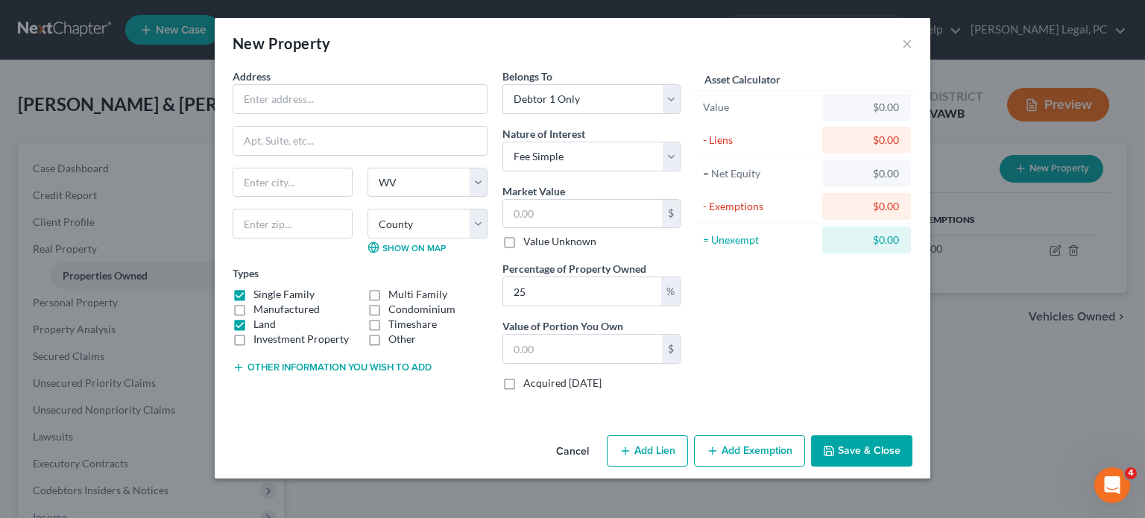
click at [253, 302] on label "Manufactured" at bounding box center [286, 309] width 66 height 15
click at [259, 302] on input "Manufactured" at bounding box center [264, 307] width 10 height 10
checkbox input "true"
click at [253, 292] on label "Single Family" at bounding box center [283, 294] width 61 height 15
click at [259, 292] on input "Single Family" at bounding box center [264, 292] width 10 height 10
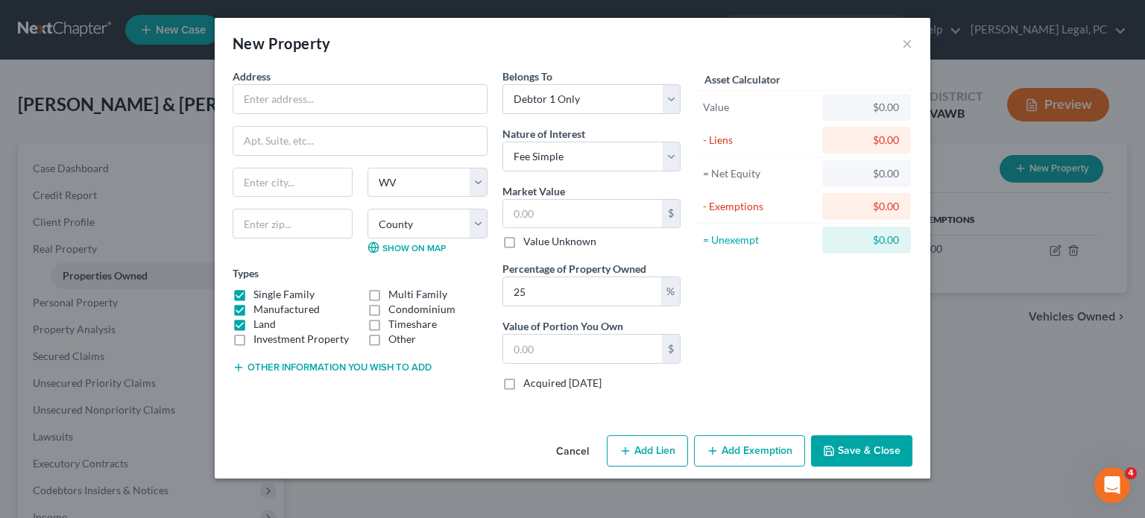
checkbox input "false"
click at [253, 309] on label "Manufactured" at bounding box center [286, 309] width 66 height 15
click at [259, 309] on input "Manufactured" at bounding box center [264, 307] width 10 height 10
checkbox input "false"
click at [875, 445] on button "Save & Close" at bounding box center [861, 450] width 101 height 31
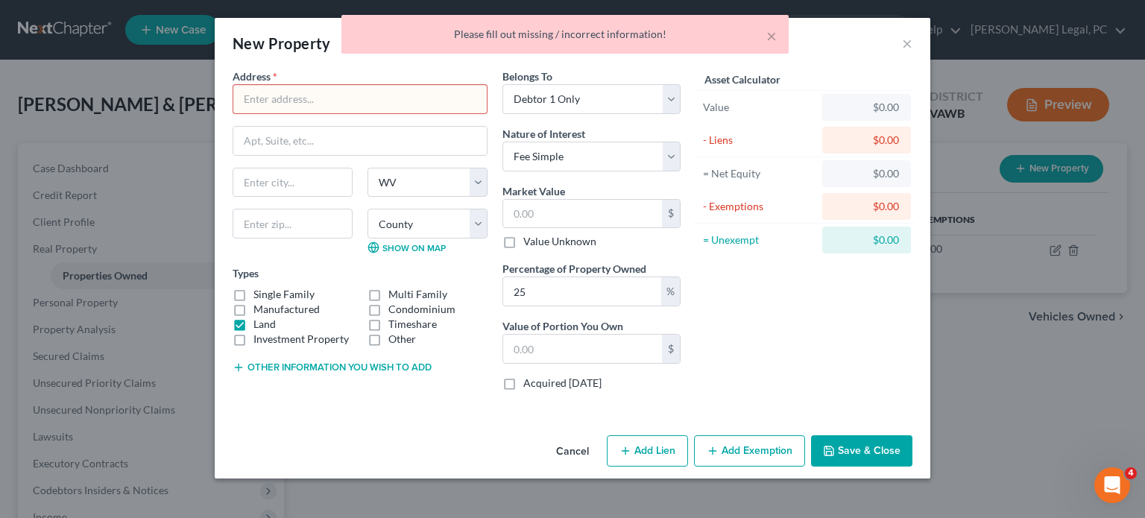
click at [259, 94] on input "text" at bounding box center [359, 99] width 253 height 28
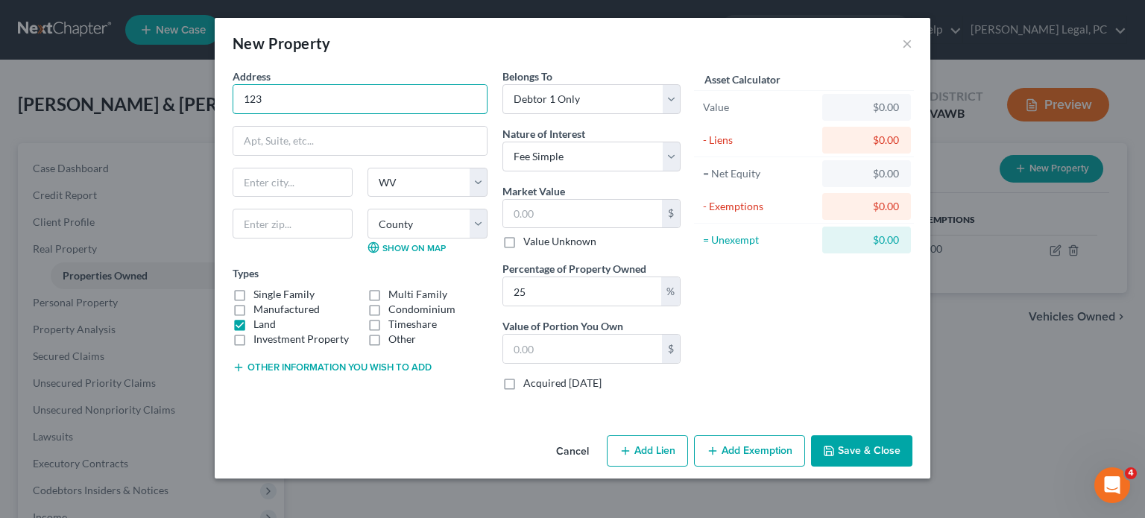
type input "123"
click at [842, 441] on button "Save & Close" at bounding box center [861, 450] width 101 height 31
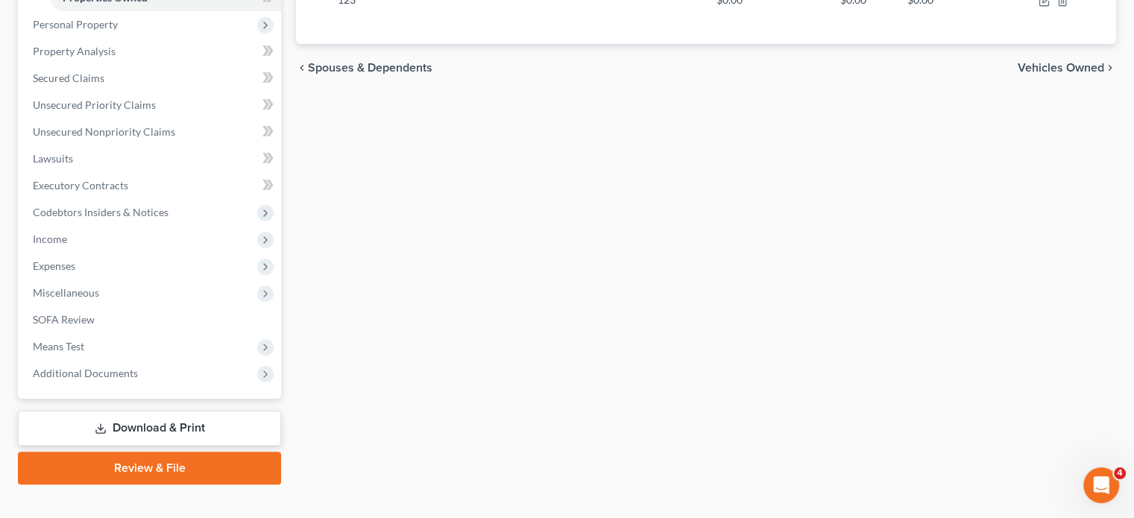
scroll to position [300, 0]
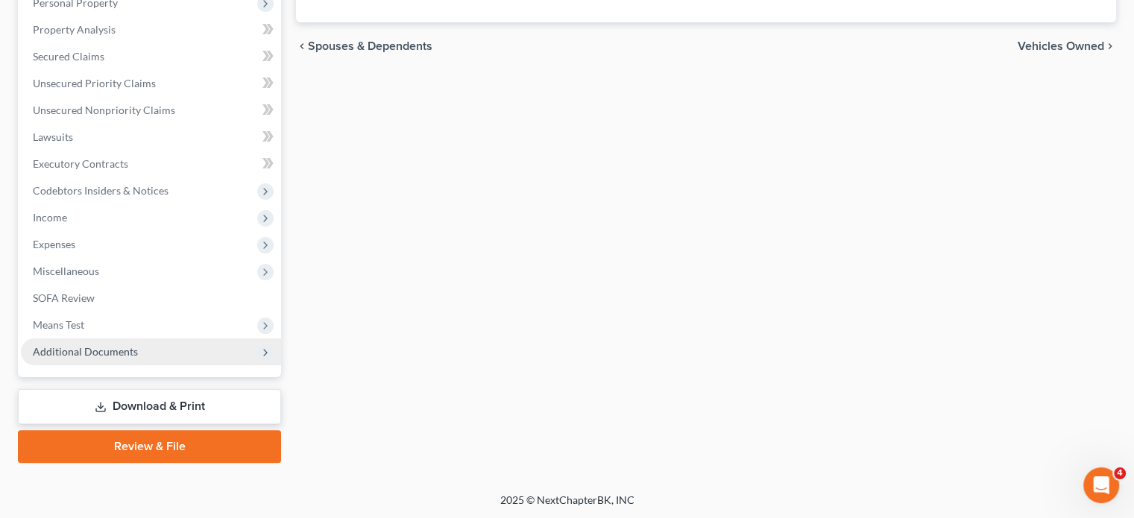
click at [140, 356] on span "Additional Documents" at bounding box center [151, 351] width 260 height 27
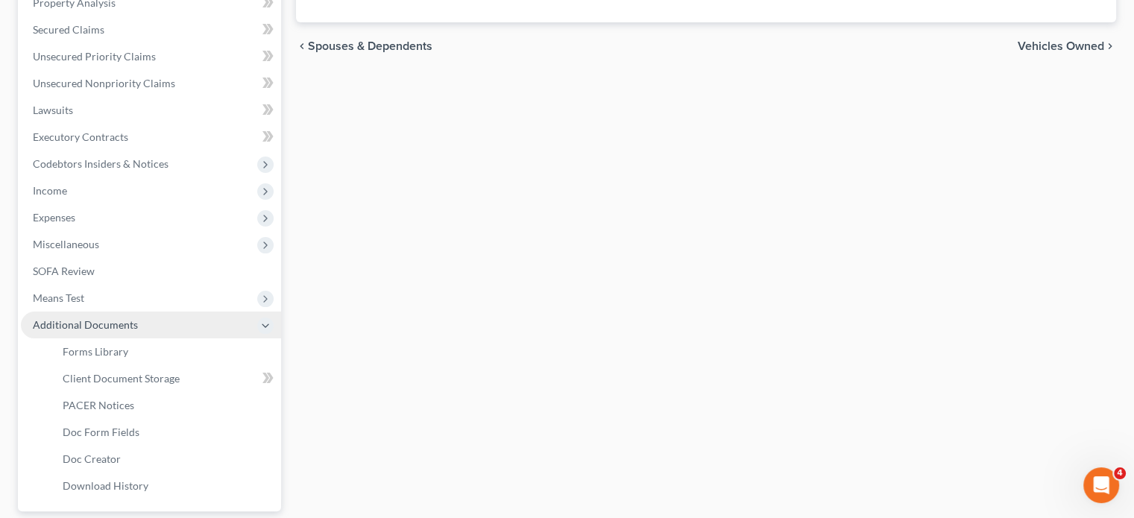
scroll to position [273, 0]
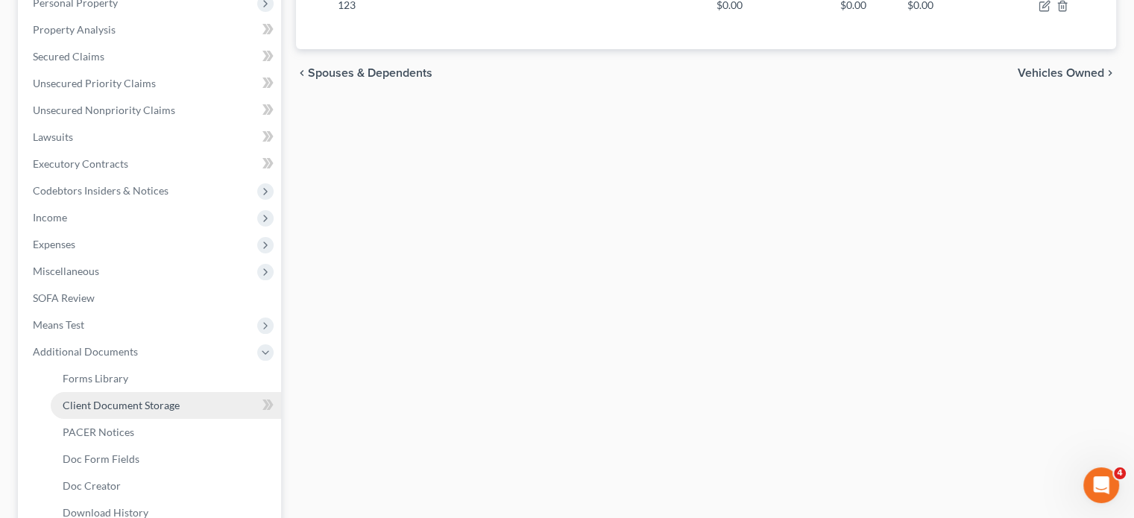
click at [157, 399] on span "Client Document Storage" at bounding box center [121, 405] width 117 height 13
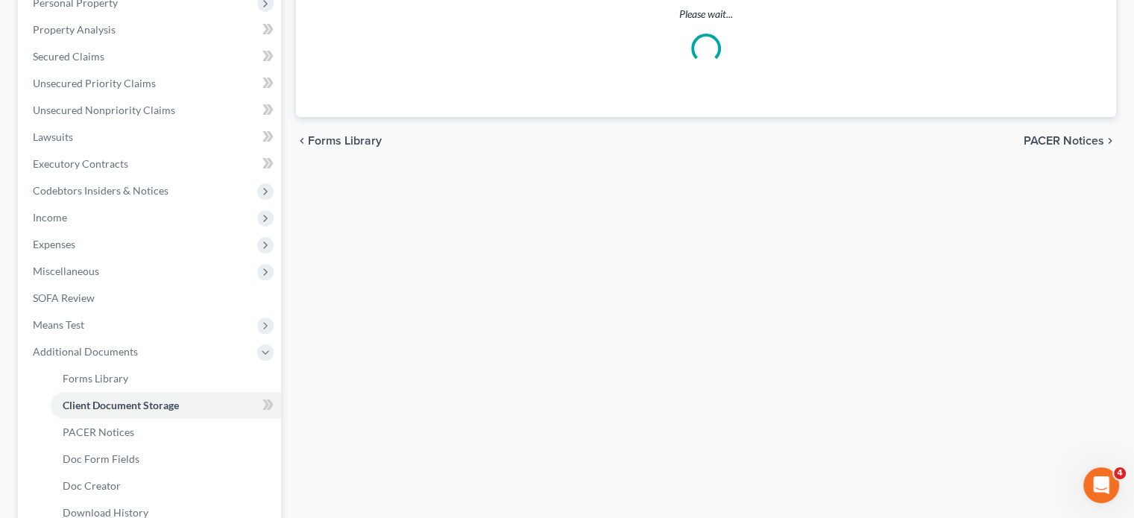
scroll to position [98, 0]
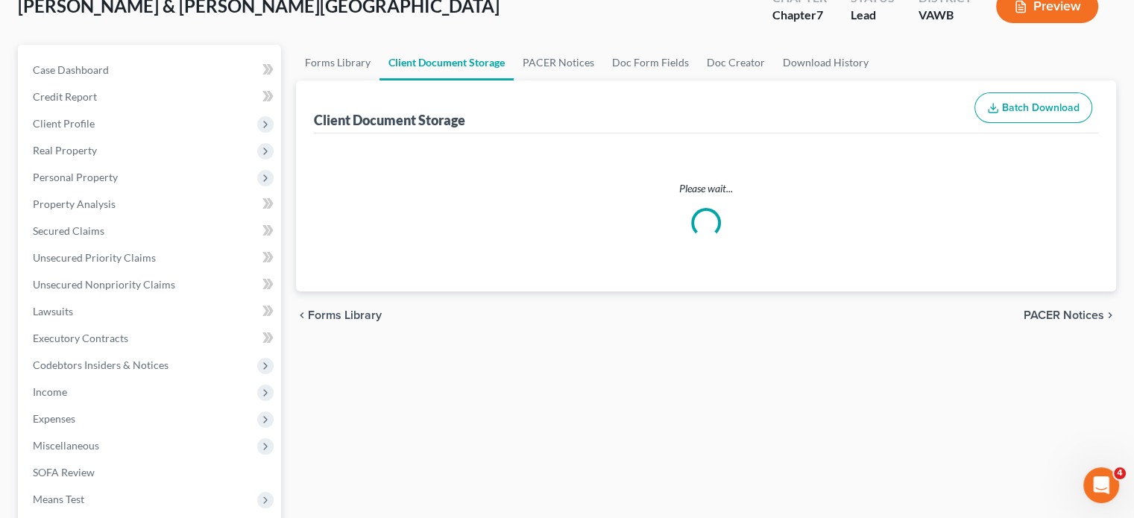
select select "0"
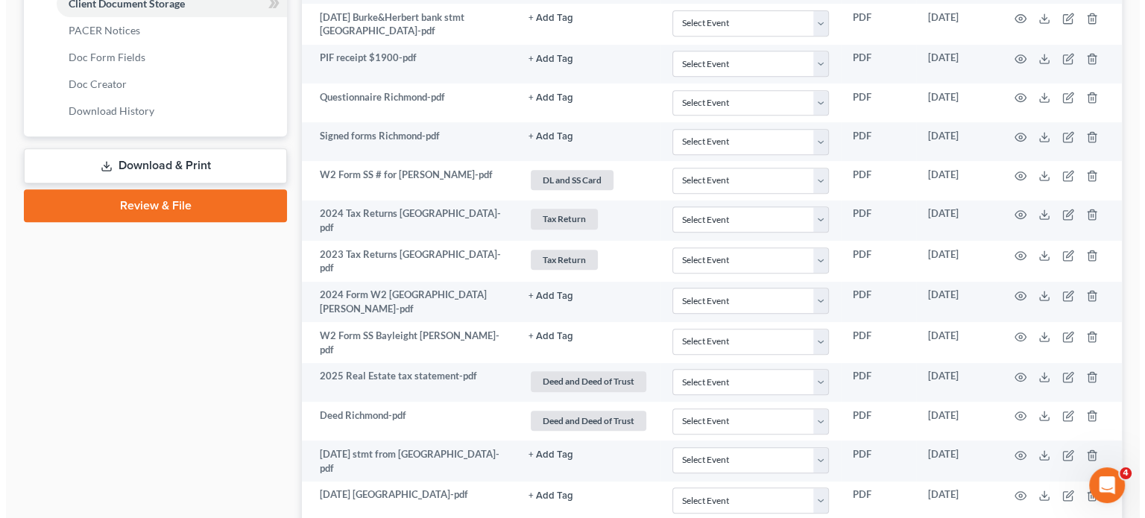
scroll to position [695, 0]
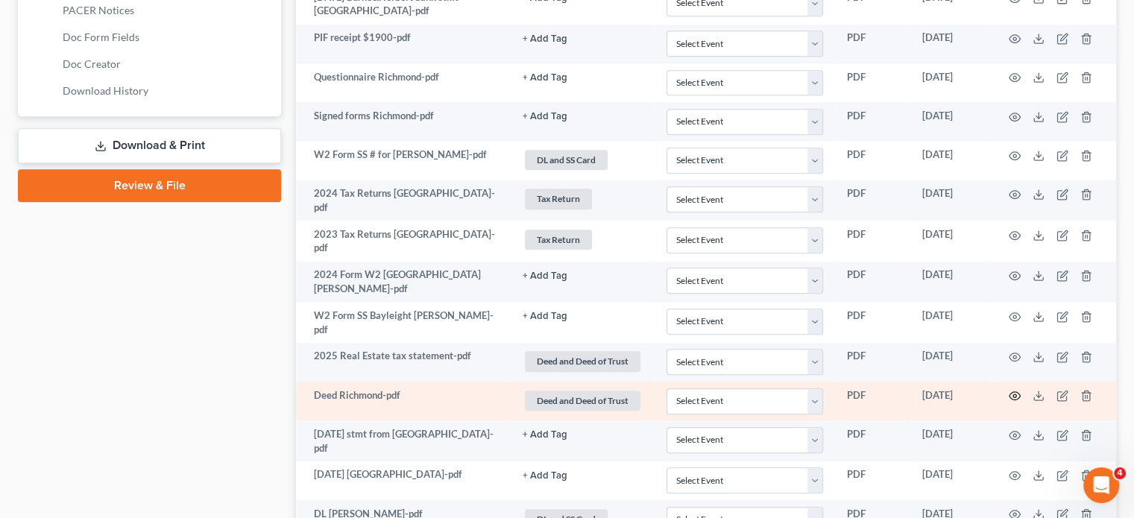
click at [1016, 394] on circle "button" at bounding box center [1014, 395] width 3 height 3
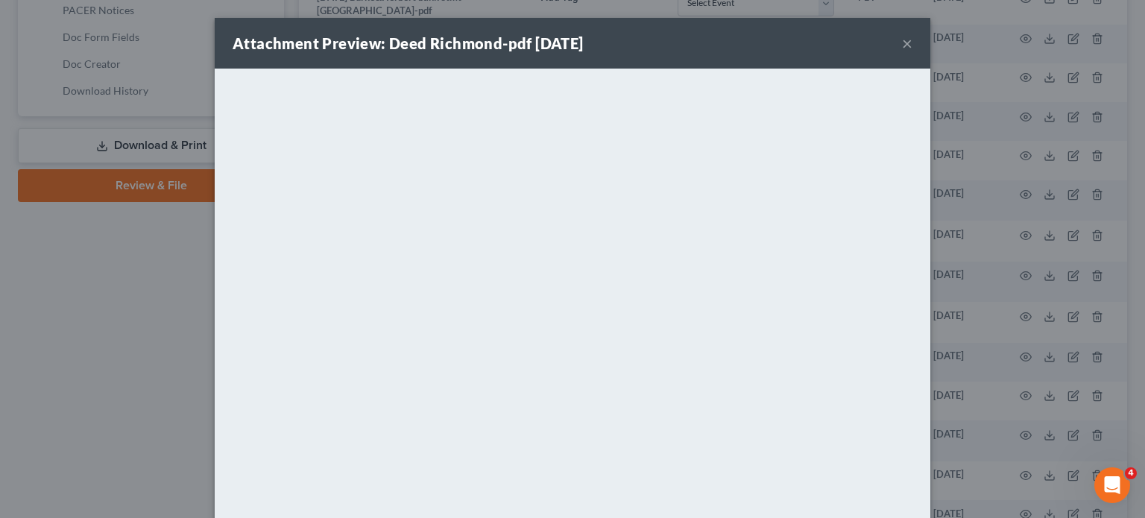
click at [895, 43] on div "Attachment Preview: Deed Richmond-pdf [DATE] ×" at bounding box center [573, 43] width 716 height 51
click at [903, 45] on button "×" at bounding box center [907, 43] width 10 height 18
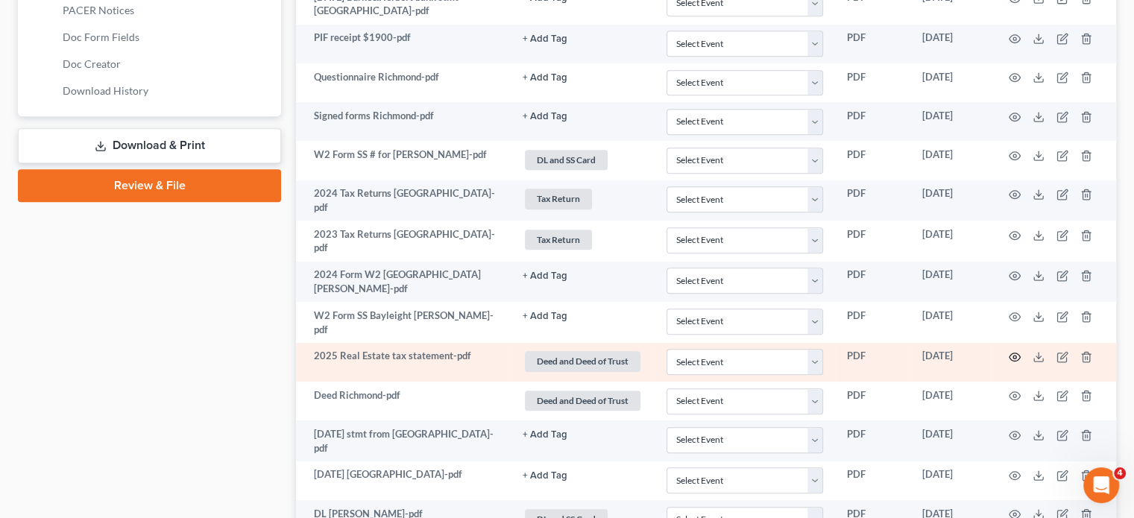
click at [1013, 356] on circle "button" at bounding box center [1014, 357] width 3 height 3
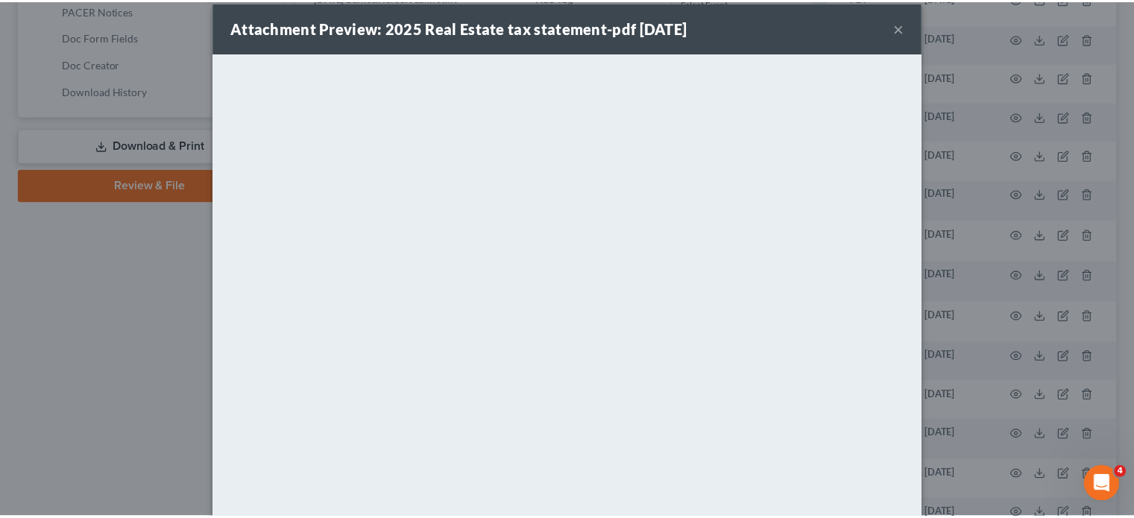
scroll to position [30, 0]
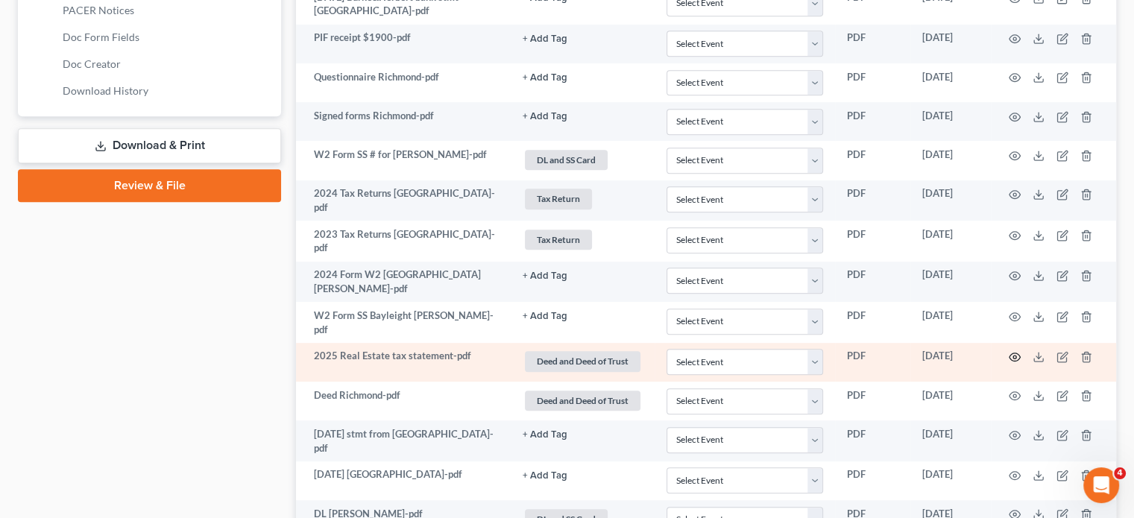
click at [1014, 351] on icon "button" at bounding box center [1015, 357] width 12 height 12
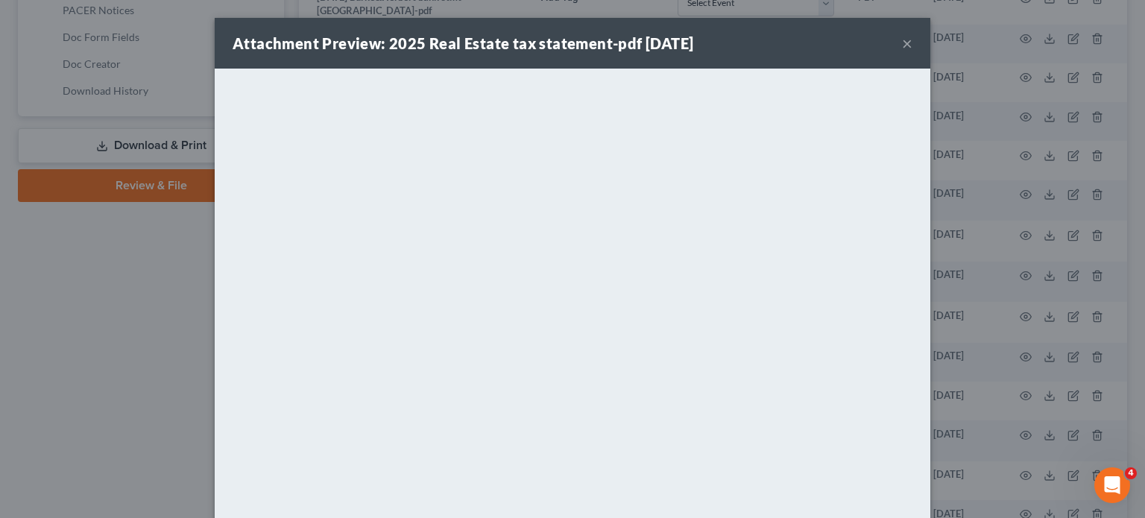
click at [906, 43] on button "×" at bounding box center [907, 43] width 10 height 18
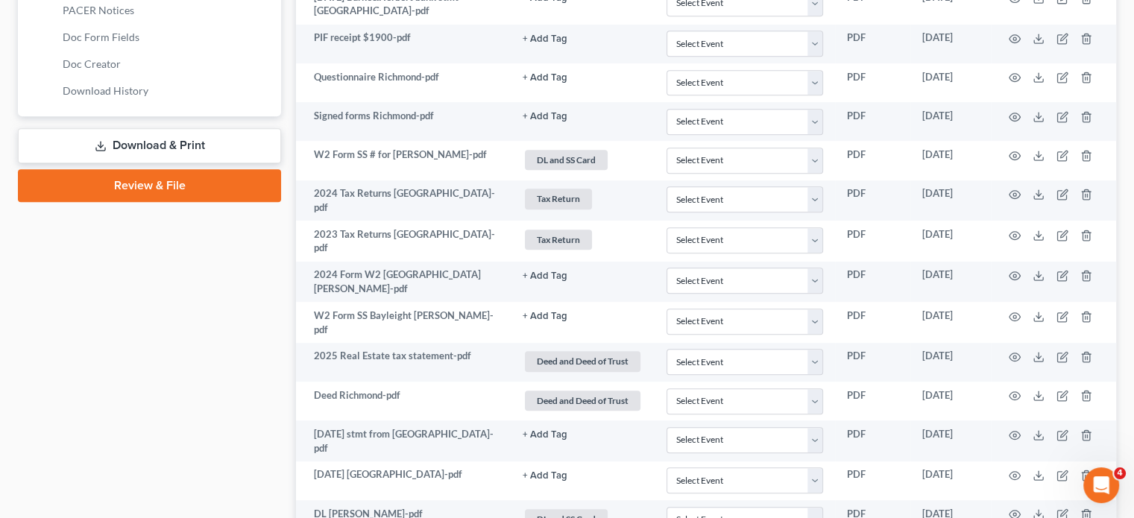
scroll to position [242, 0]
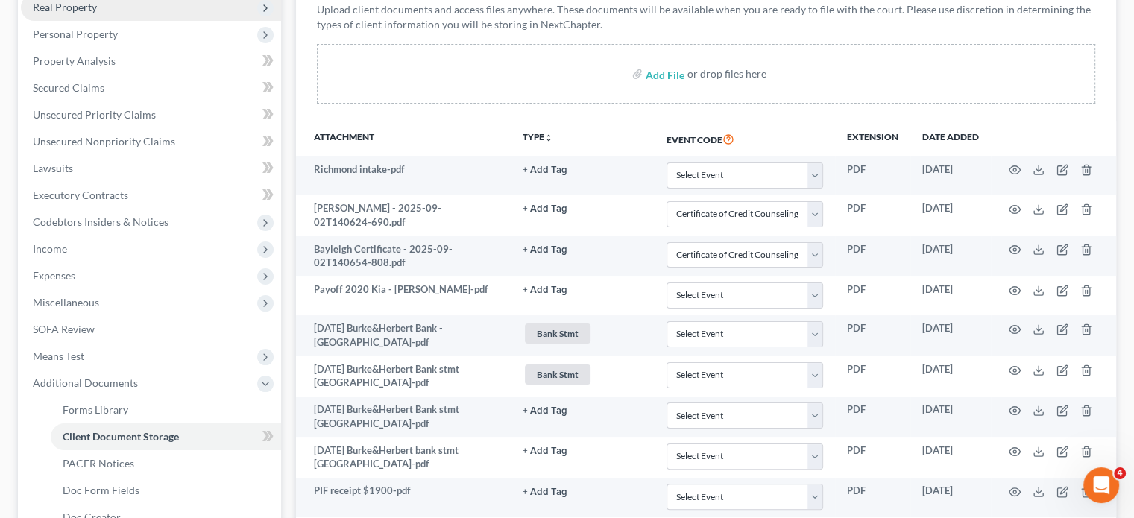
click at [89, 9] on span "Real Property" at bounding box center [65, 7] width 64 height 13
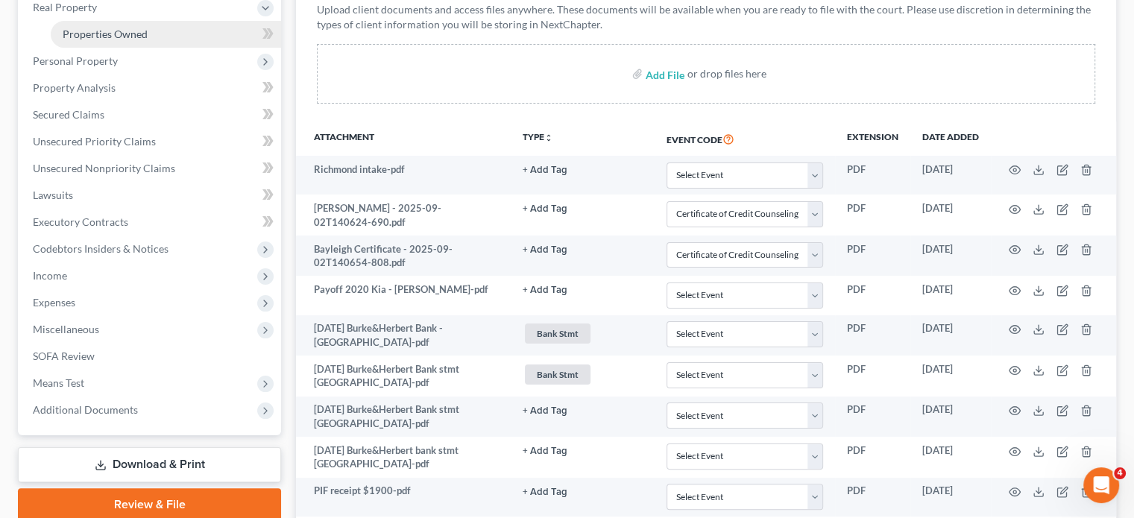
click at [116, 36] on span "Properties Owned" at bounding box center [105, 34] width 85 height 13
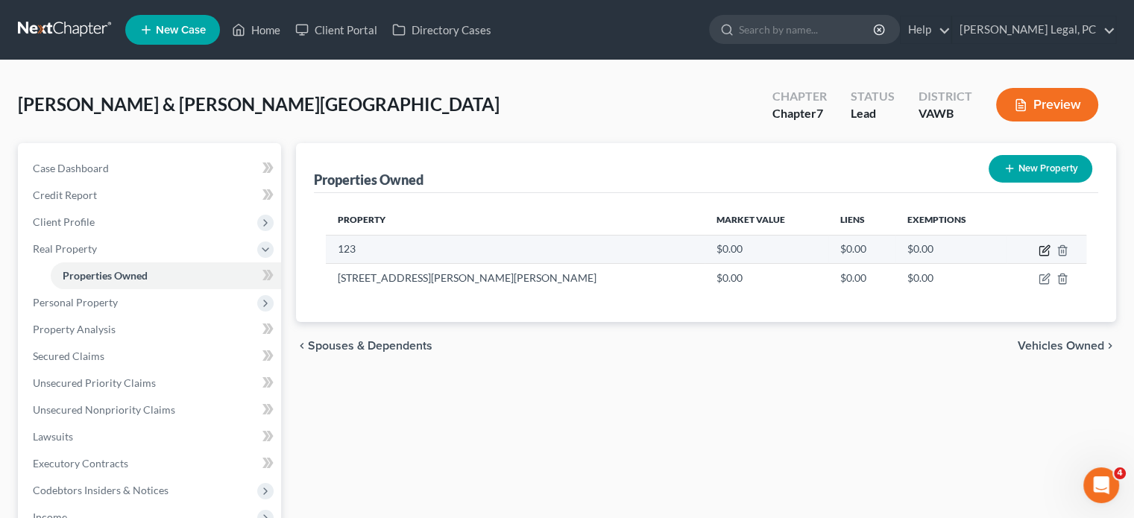
click at [1045, 247] on icon "button" at bounding box center [1045, 248] width 7 height 7
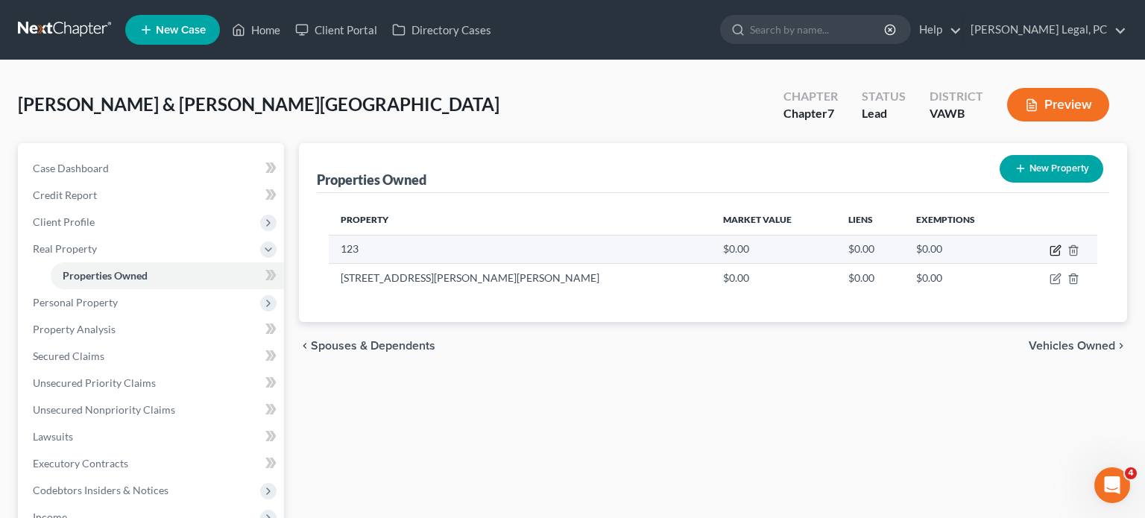
select select "51"
select select "0"
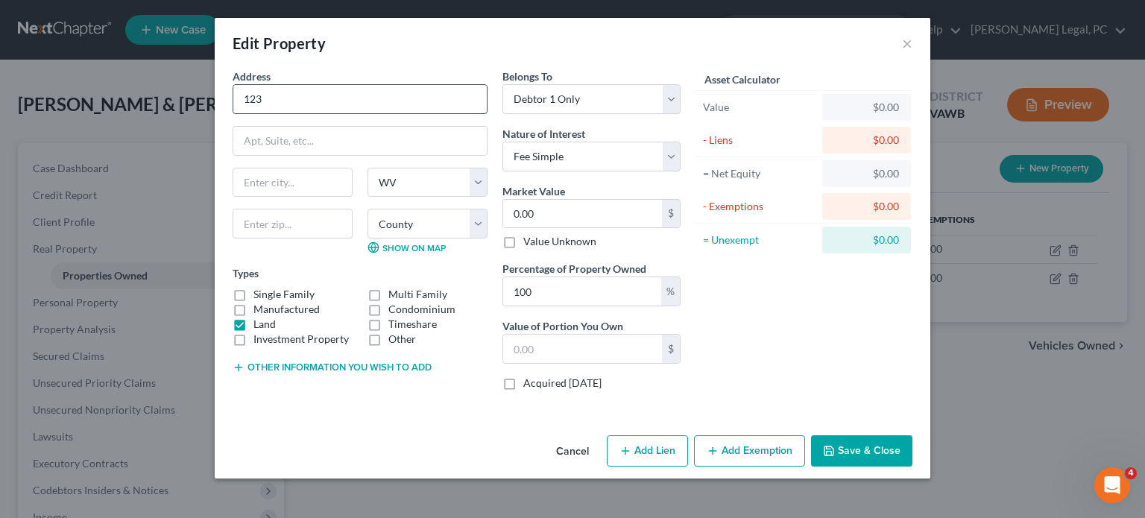
click at [263, 95] on input "123" at bounding box center [359, 99] width 253 height 28
type input "1"
type input "No street address"
click at [558, 217] on input "0.00" at bounding box center [582, 214] width 159 height 28
type input "8"
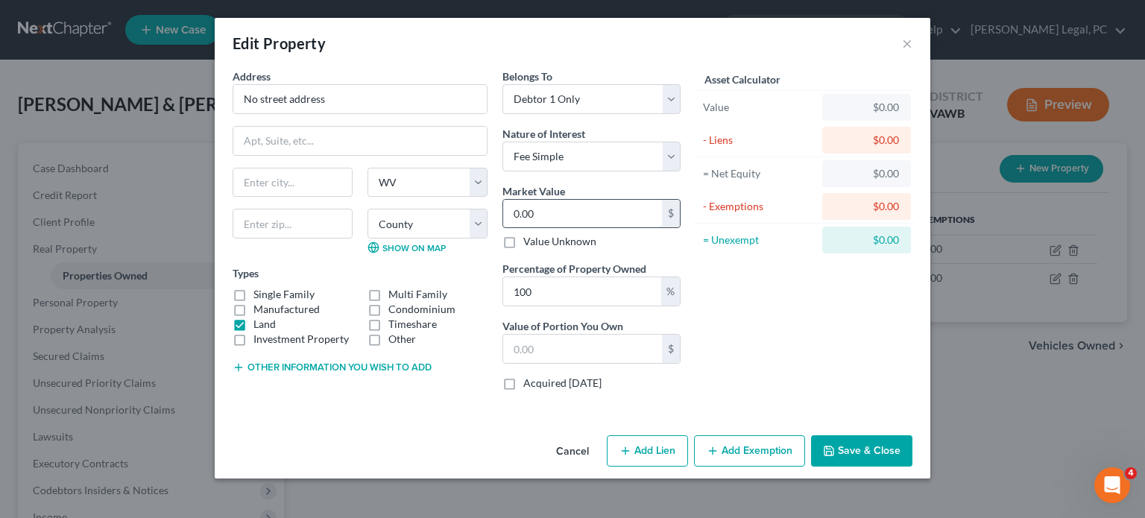
type input "8.00"
type input "88"
type input "88.00"
type input "885"
type input "885.00"
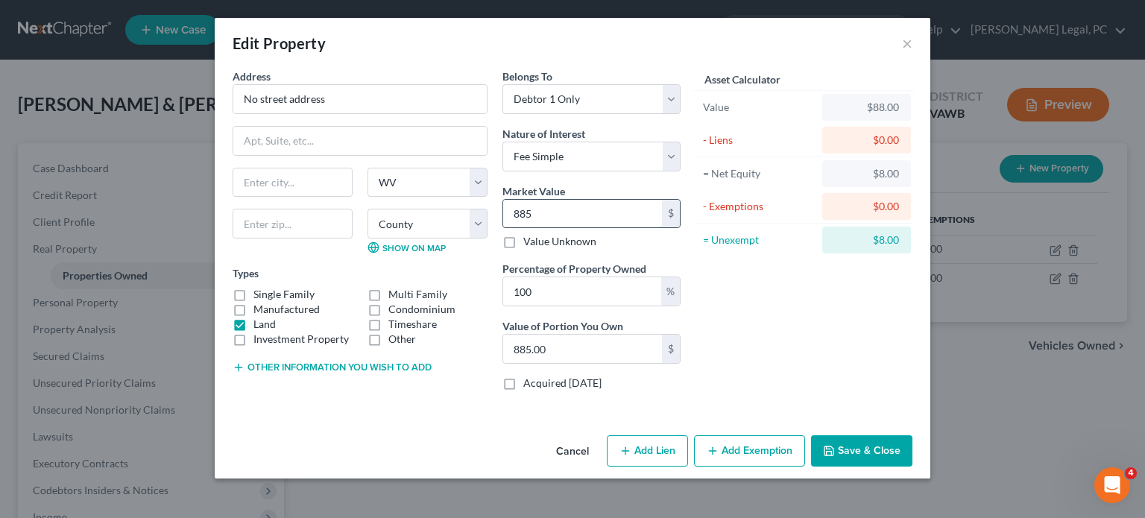
type input "8850"
type input "8,850.00"
type input "8,850"
click at [570, 292] on input "100" at bounding box center [582, 291] width 158 height 28
type input "10"
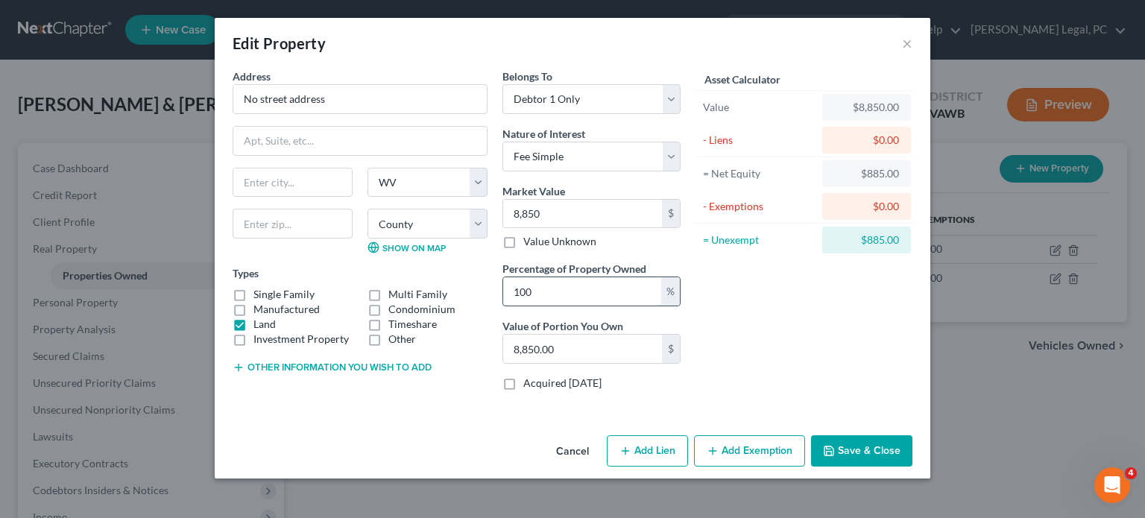
type input "885.00"
type input "1"
type input "88.50"
type input "2"
type input "177.00"
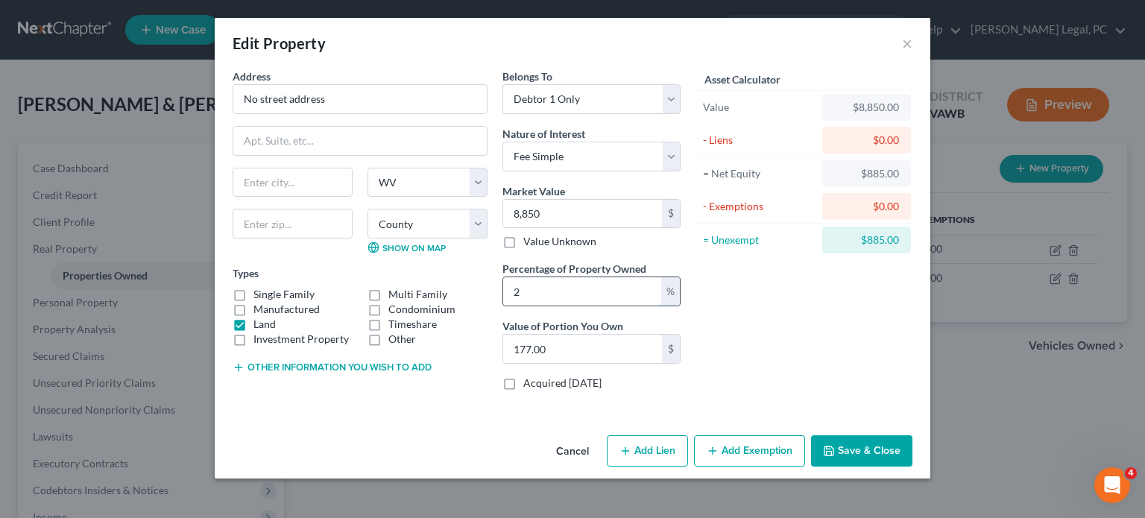
type input "25"
type input "2,212.50"
type input "25"
click at [480, 221] on select "County [GEOGRAPHIC_DATA] [GEOGRAPHIC_DATA] [GEOGRAPHIC_DATA] [GEOGRAPHIC_DATA] …" at bounding box center [428, 224] width 120 height 30
select select "44"
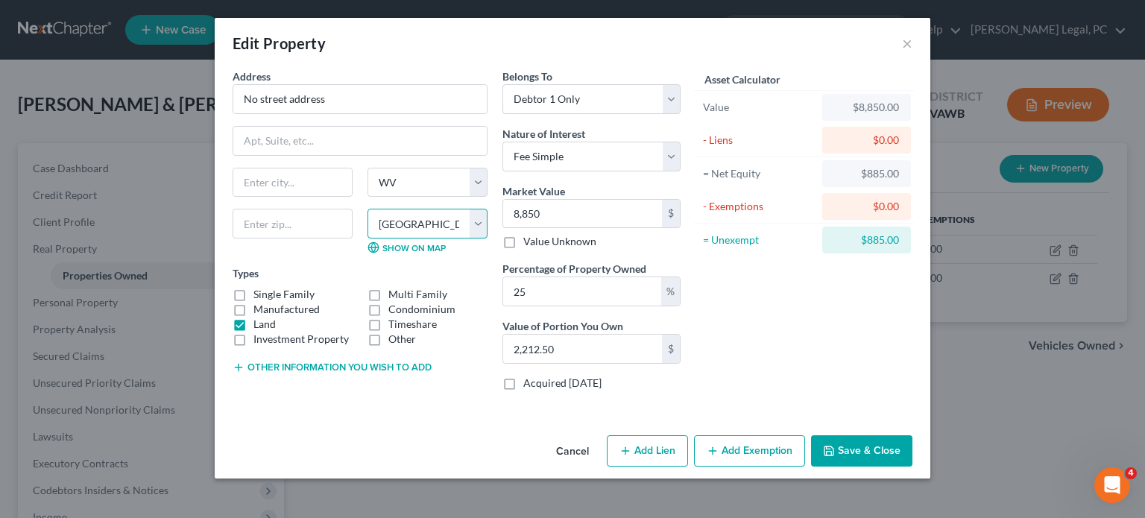
click at [368, 209] on select "County [GEOGRAPHIC_DATA] [GEOGRAPHIC_DATA] [GEOGRAPHIC_DATA] [GEOGRAPHIC_DATA] …" at bounding box center [428, 224] width 120 height 30
click at [262, 188] on input "text" at bounding box center [292, 182] width 119 height 28
type input "[PERSON_NAME]"
click at [876, 176] on div "$885.00" at bounding box center [866, 173] width 65 height 15
click at [862, 450] on button "Save & Close" at bounding box center [861, 450] width 101 height 31
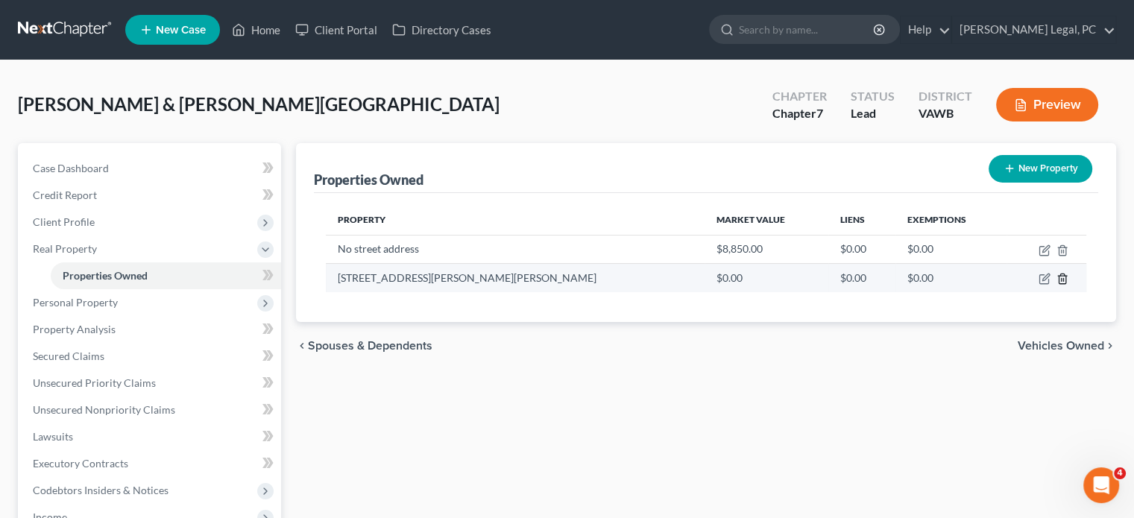
click at [1063, 280] on line "button" at bounding box center [1063, 280] width 0 height 3
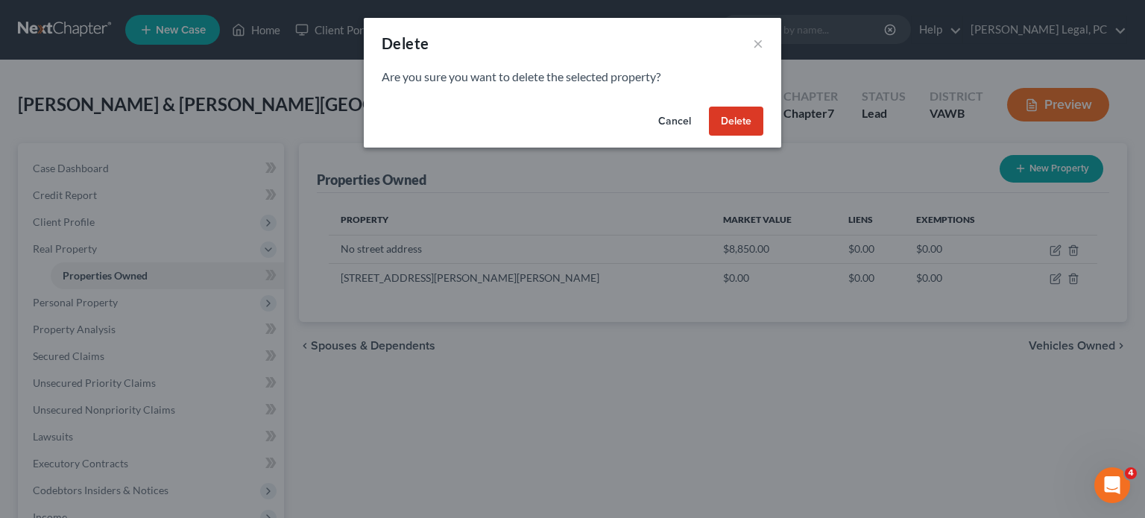
click at [749, 124] on button "Delete" at bounding box center [736, 122] width 54 height 30
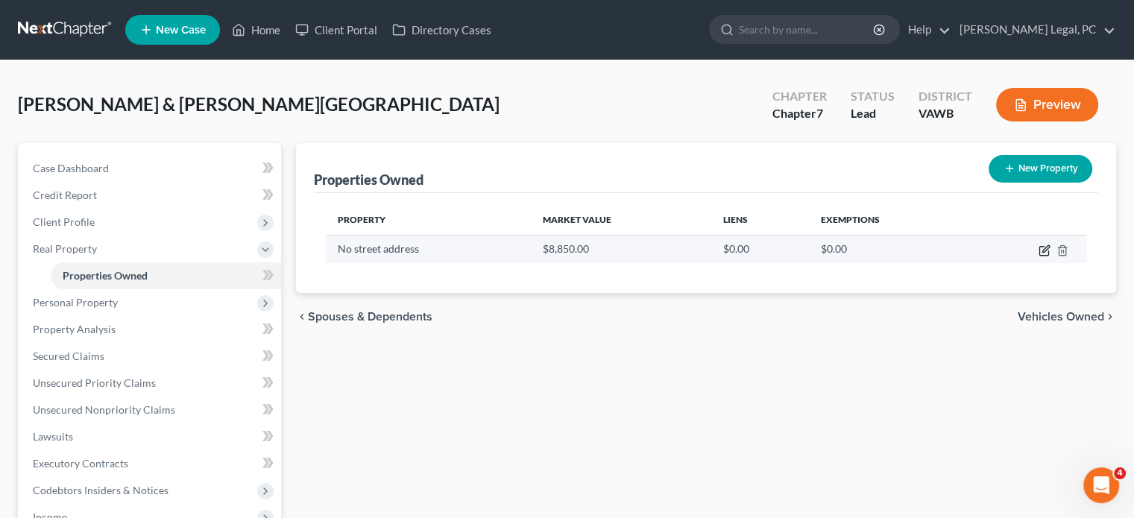
click at [1045, 249] on icon "button" at bounding box center [1045, 251] width 12 height 12
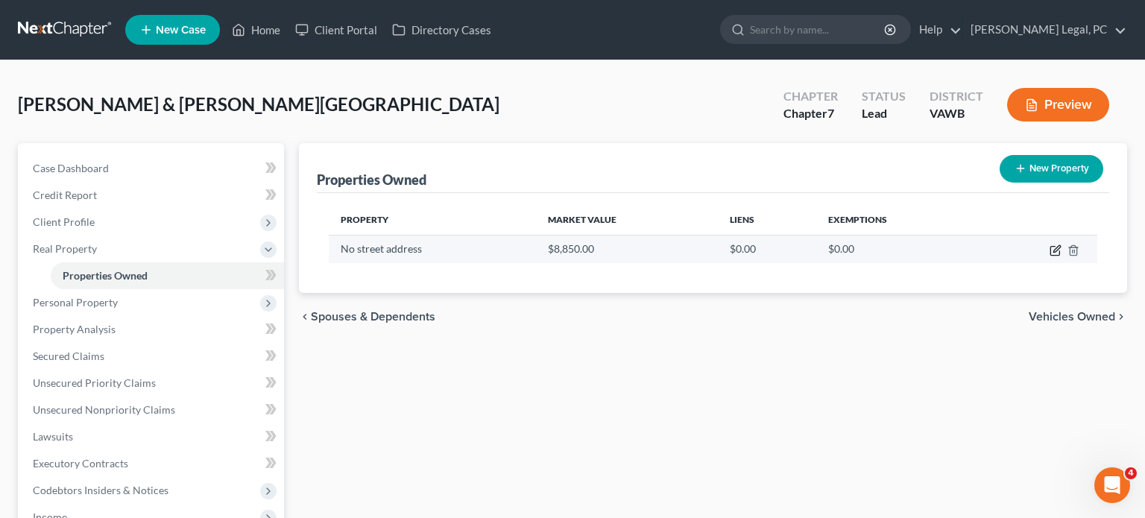
select select "51"
select select "44"
select select "0"
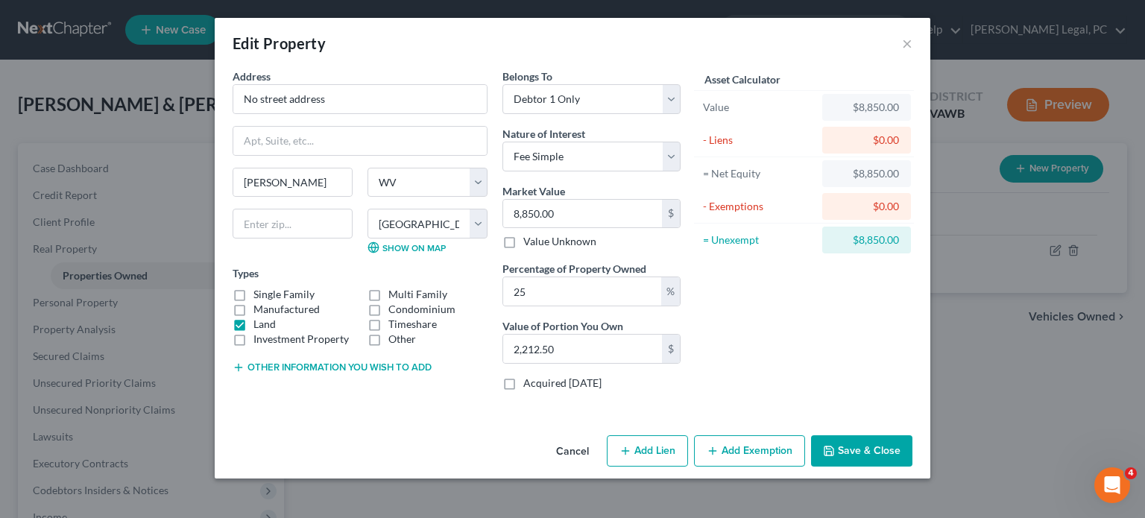
click at [872, 450] on button "Save & Close" at bounding box center [861, 450] width 101 height 31
